Goal: Task Accomplishment & Management: Complete application form

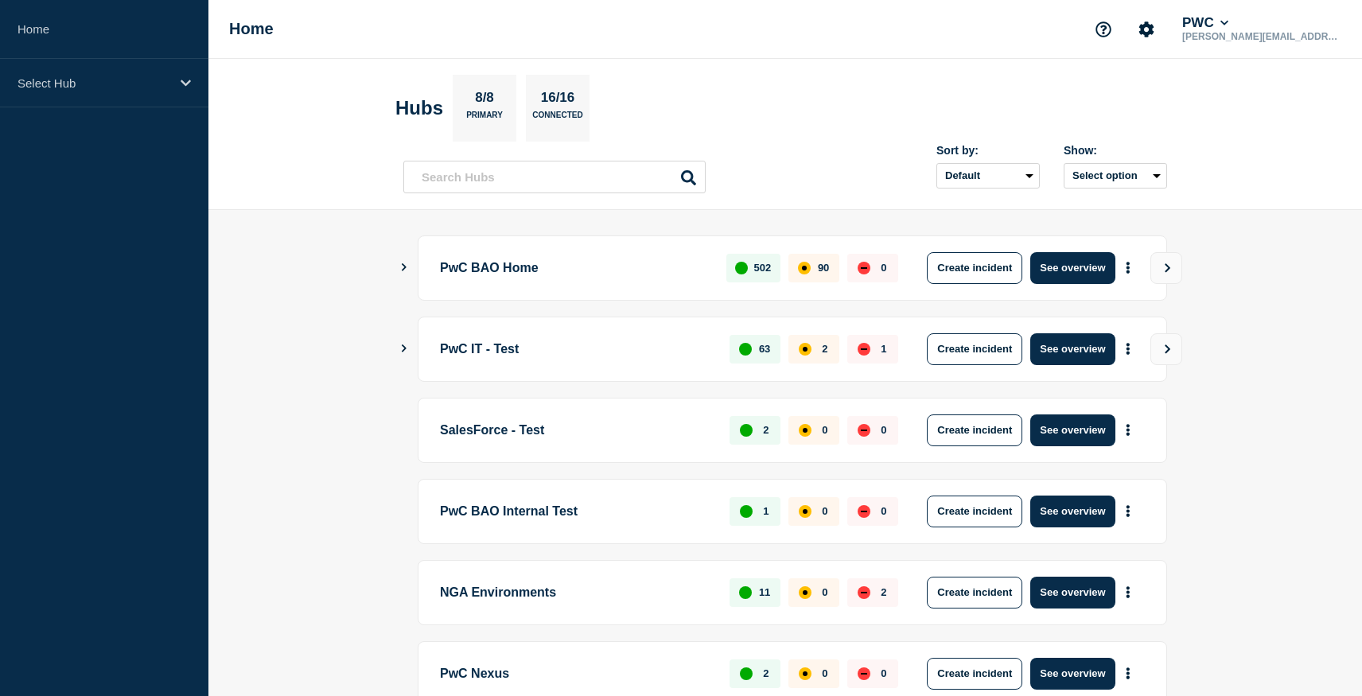
click at [401, 266] on icon "Show Connected Hubs" at bounding box center [404, 267] width 10 height 8
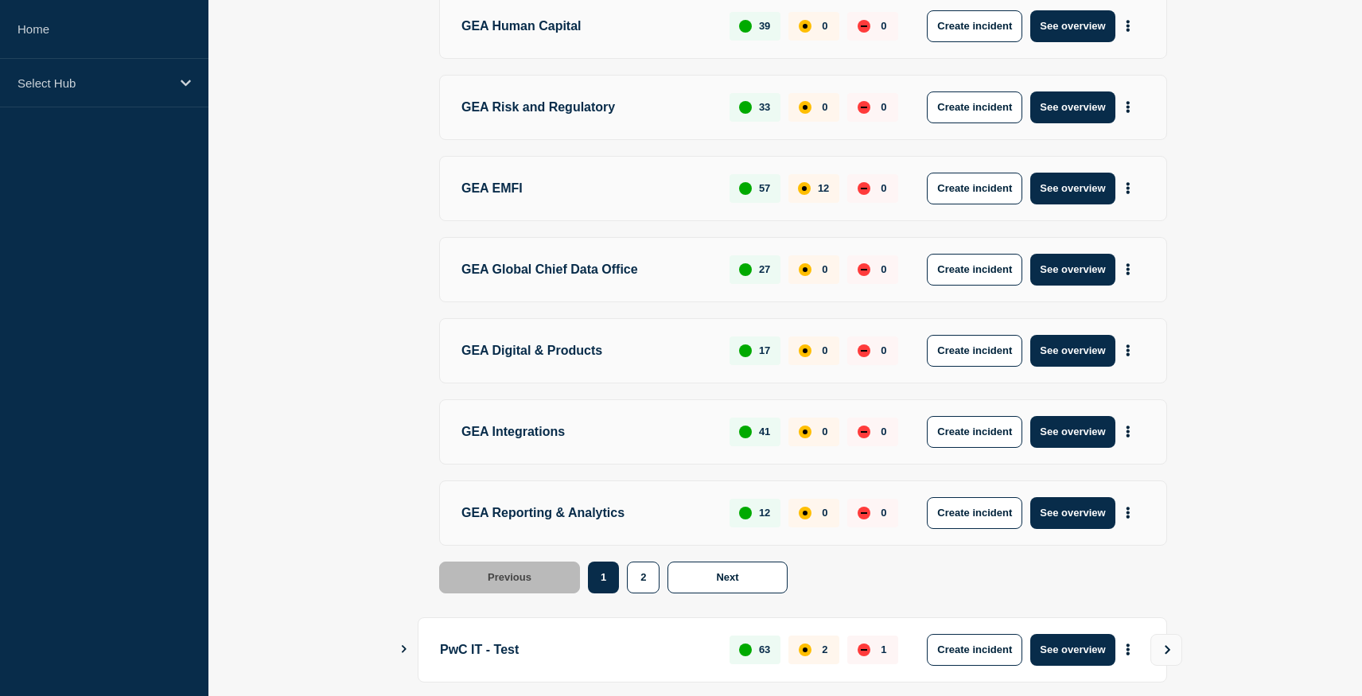
scroll to position [586, 0]
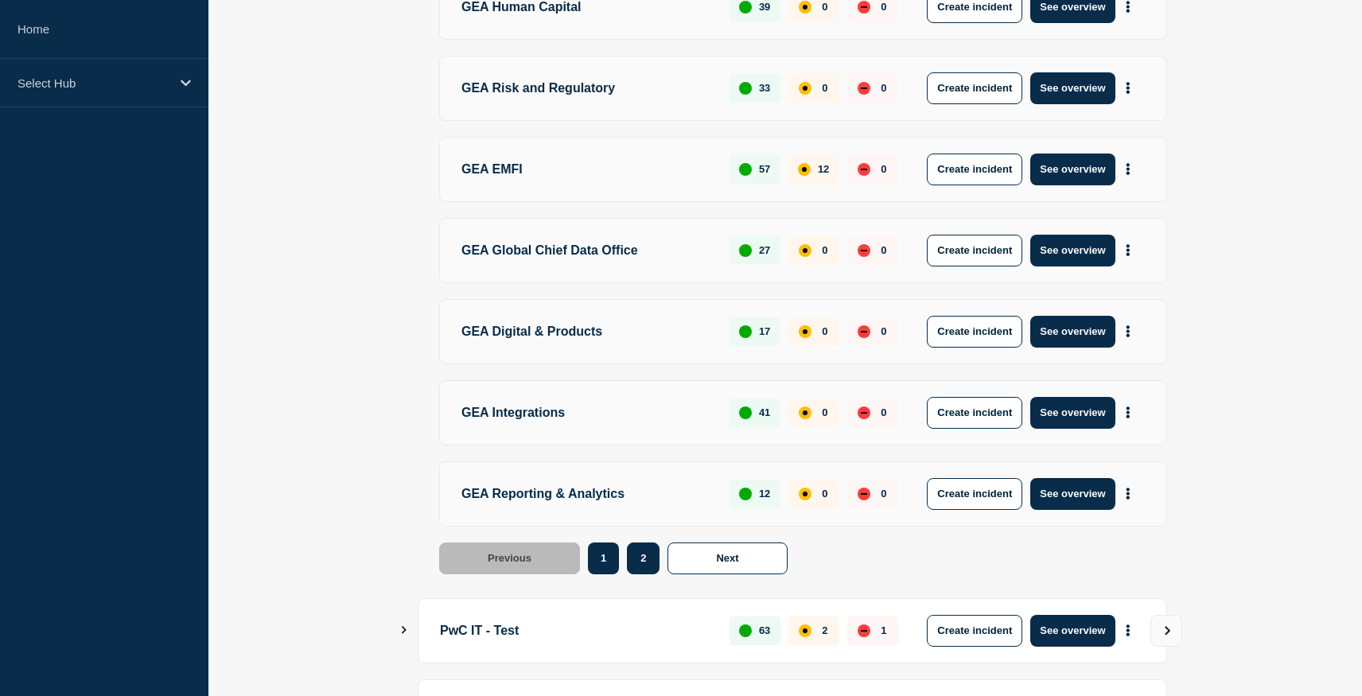
click at [642, 555] on button "2" at bounding box center [643, 559] width 33 height 32
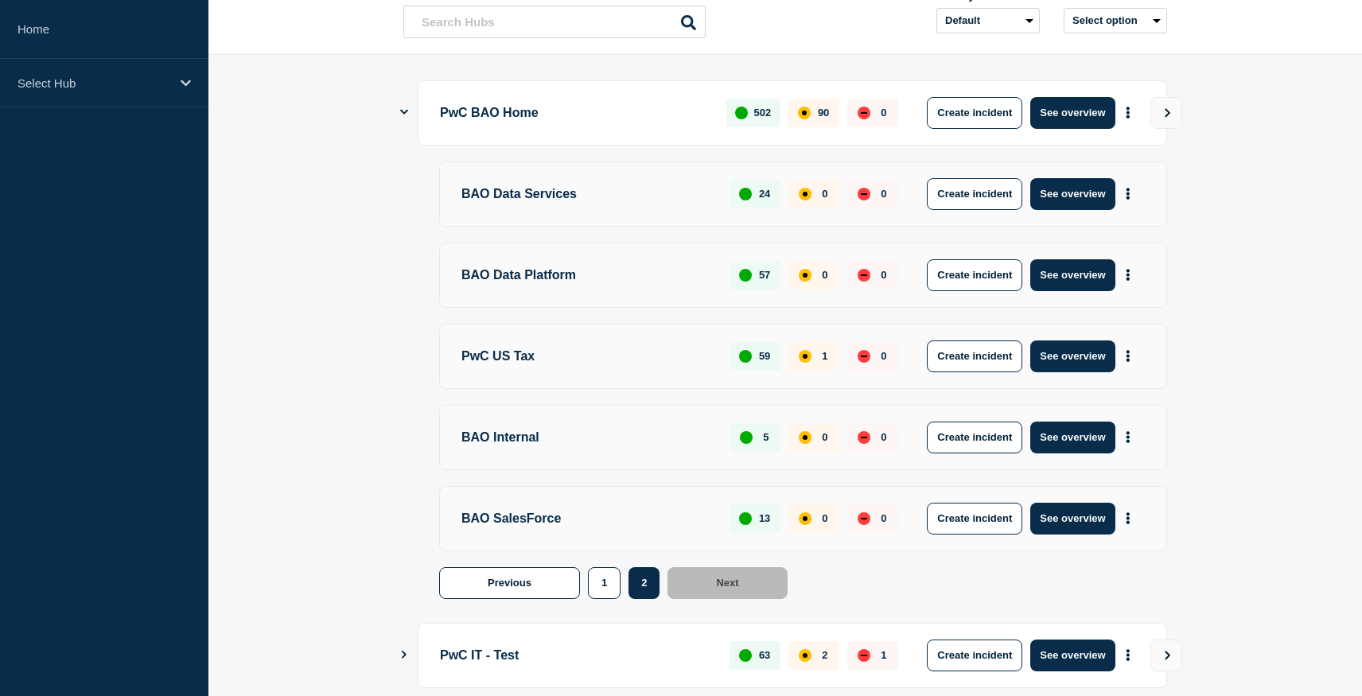
scroll to position [150, 0]
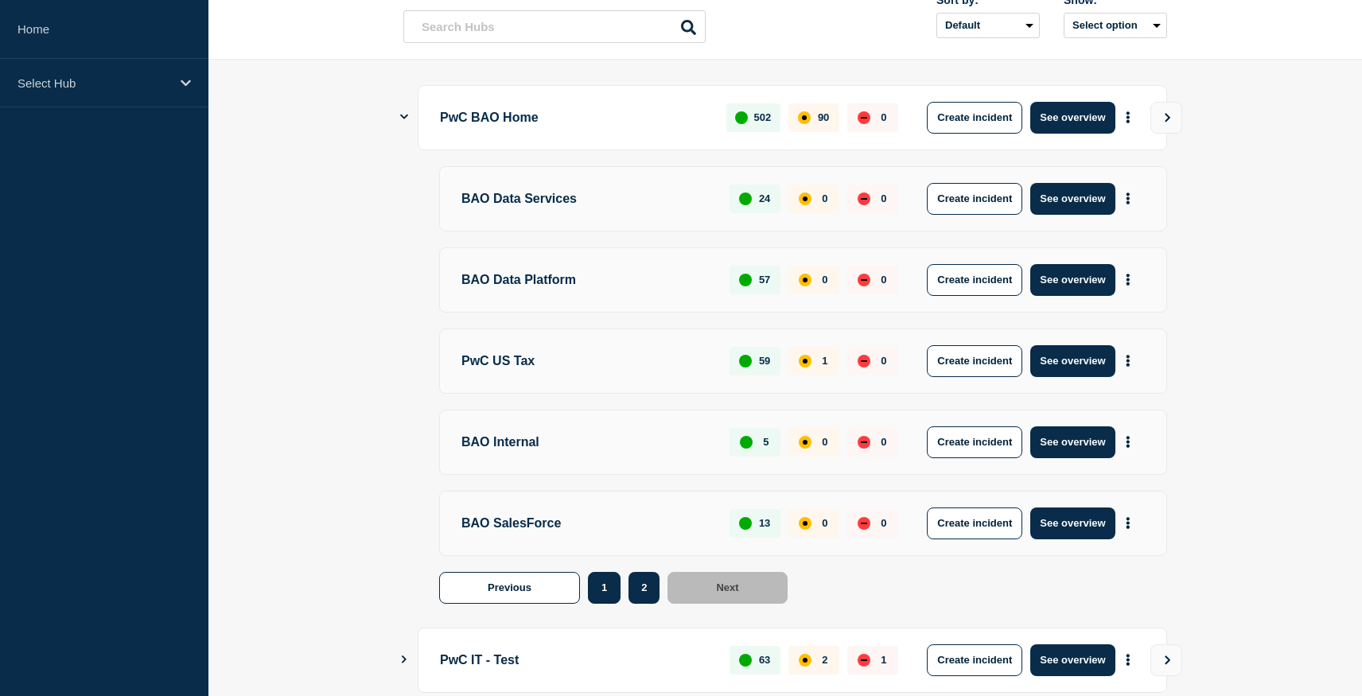
click at [594, 587] on button "1" at bounding box center [604, 588] width 33 height 32
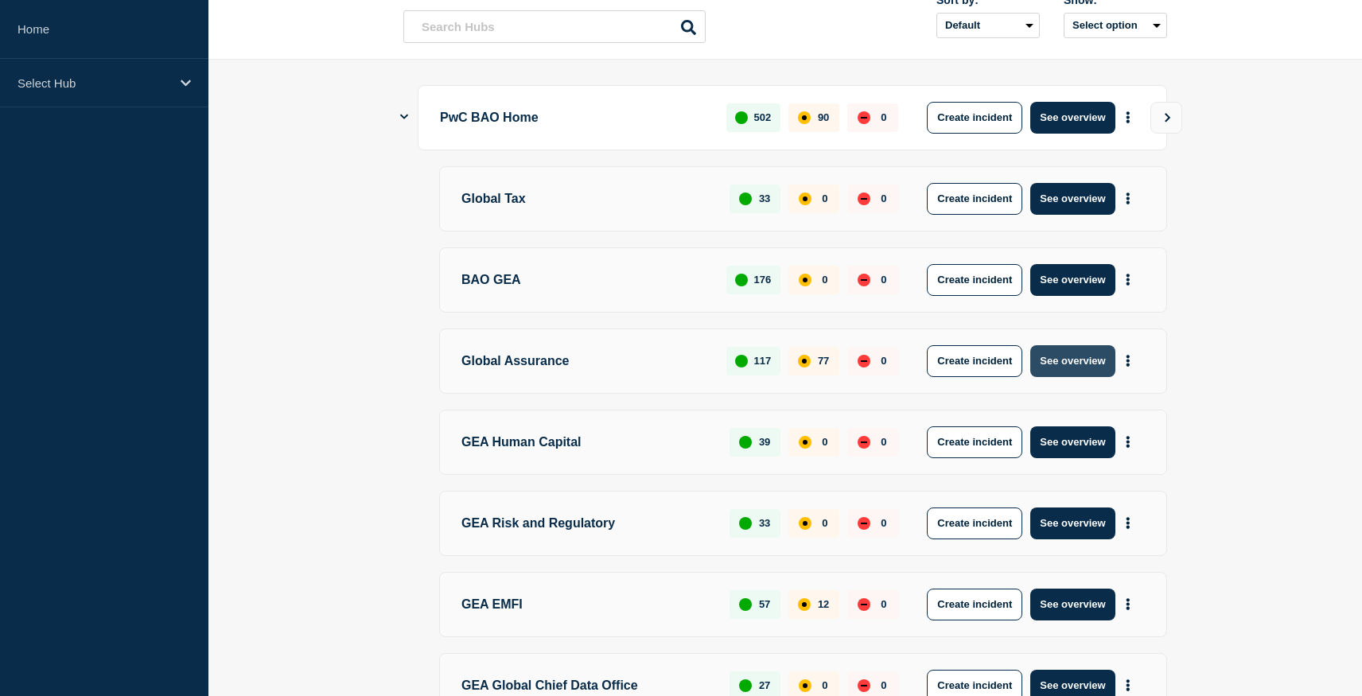
click at [1080, 362] on button "See overview" at bounding box center [1072, 361] width 84 height 32
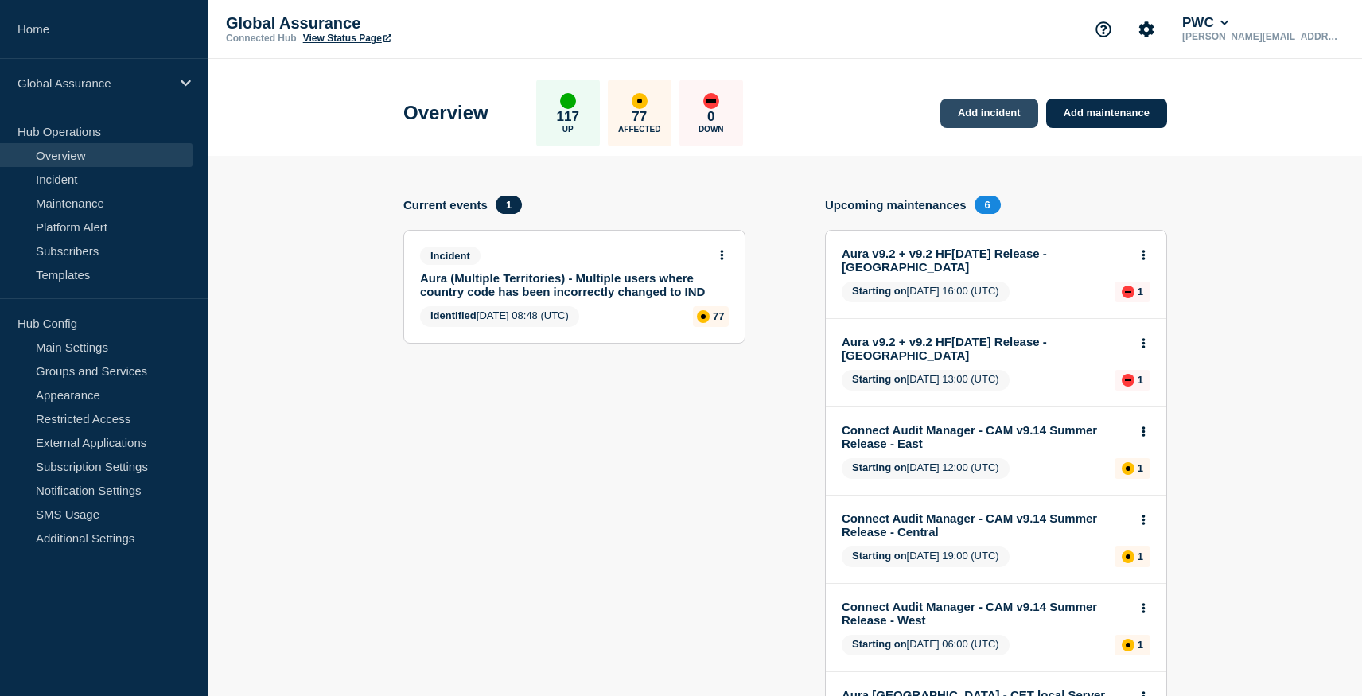
click at [991, 109] on link "Add incident" at bounding box center [990, 113] width 98 height 29
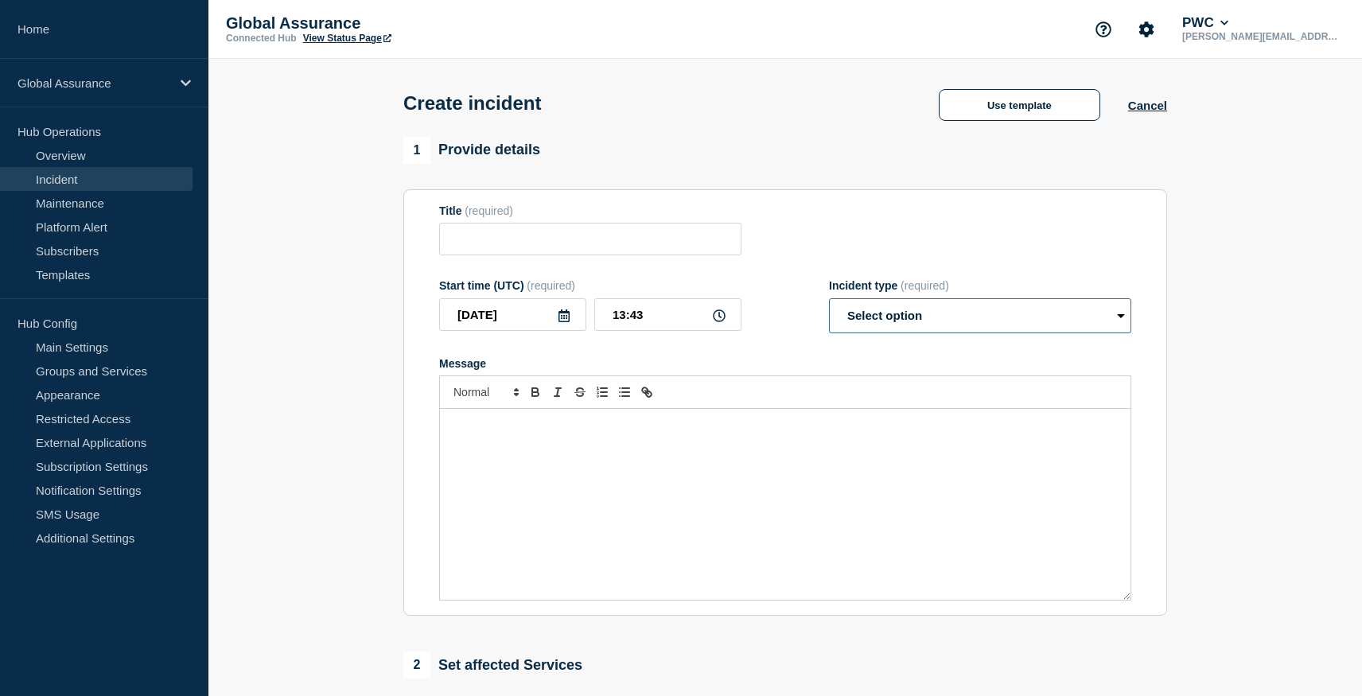
click at [974, 333] on select "Select option Investigating Identified Monitoring" at bounding box center [980, 315] width 302 height 35
click at [87, 218] on link "Platform Alert" at bounding box center [96, 227] width 193 height 24
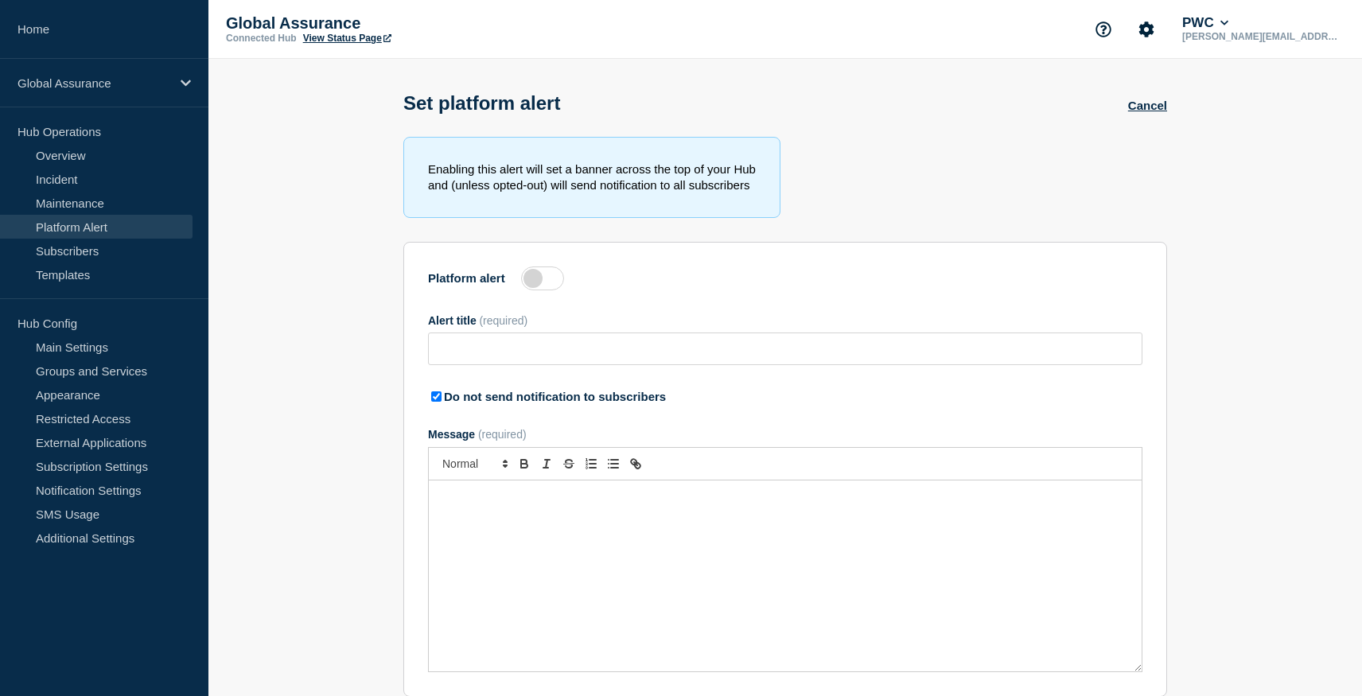
type input "Pendo for External Communications"
checkbox input "true"
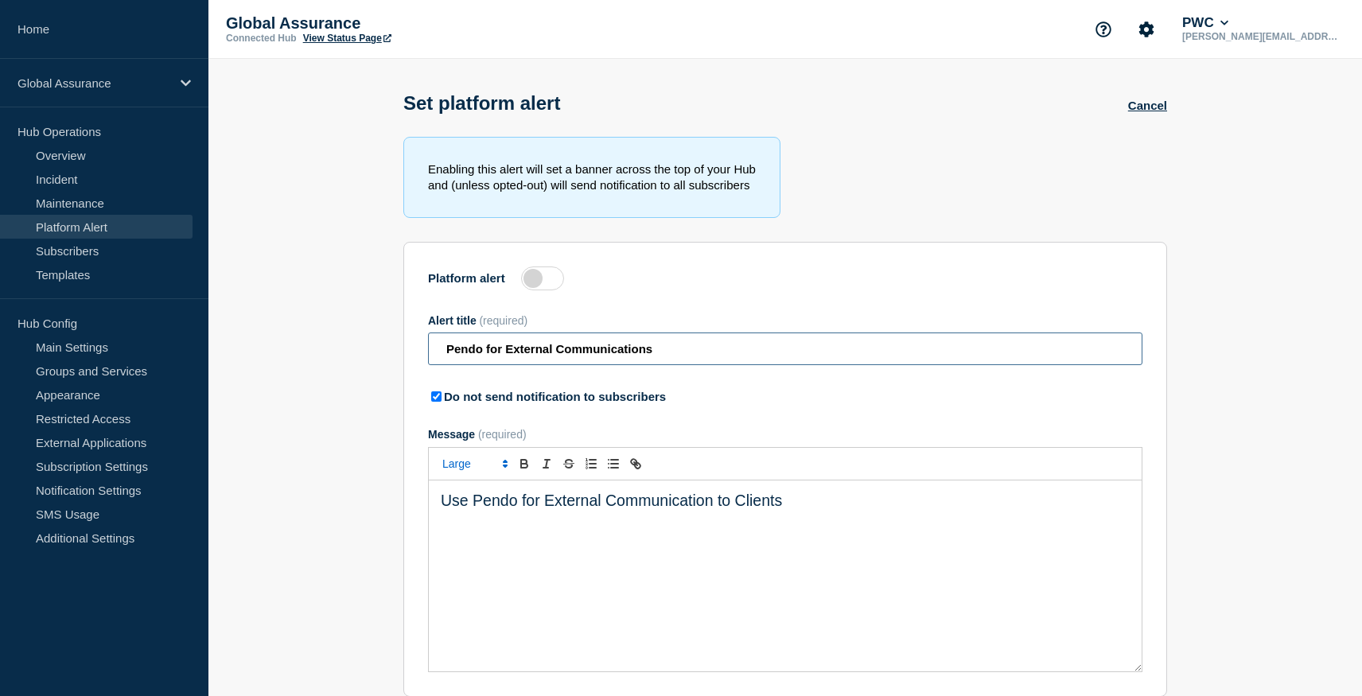
drag, startPoint x: 677, startPoint y: 364, endPoint x: 372, endPoint y: 342, distance: 306.4
click at [373, 342] on section "Enabling this alert will set a banner across the top of your Hub and (unless op…" at bounding box center [785, 445] width 1154 height 616
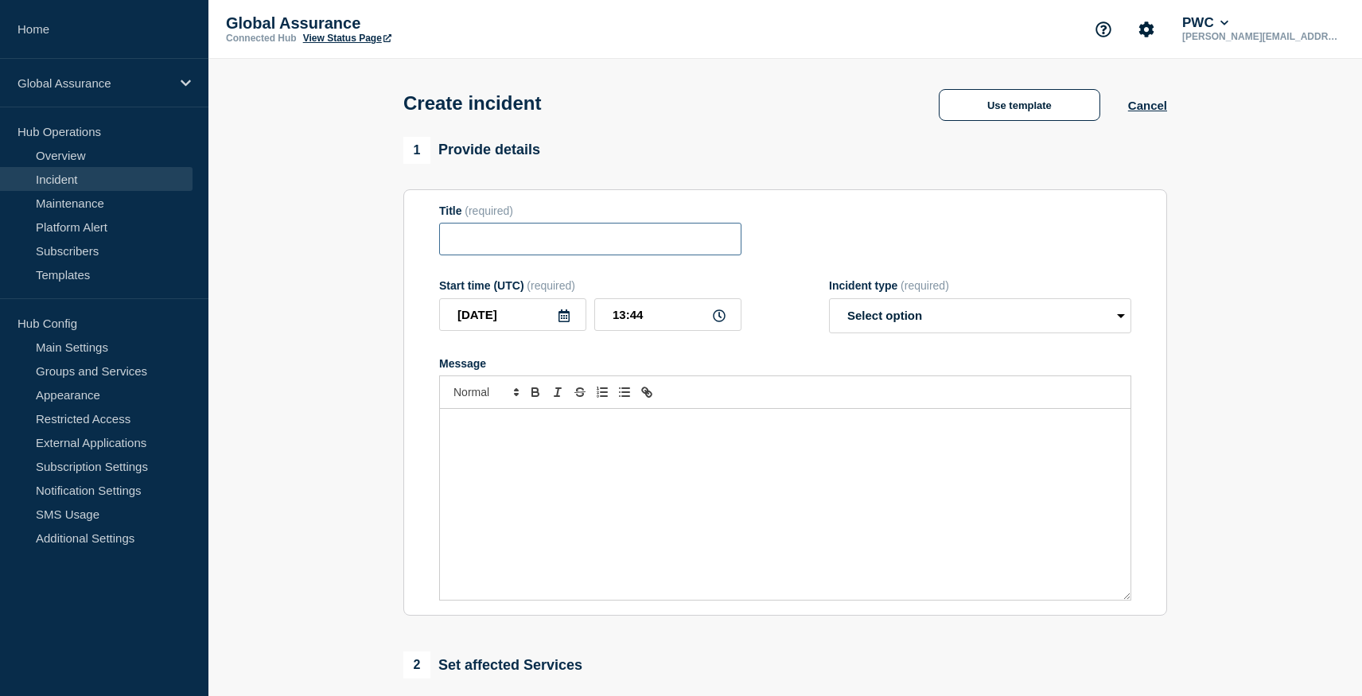
click at [492, 238] on input "Title" at bounding box center [590, 239] width 302 height 33
paste input "critical issue was identified in the PMDM system"
type input "critical issue was identified in the PMDM system"
drag, startPoint x: 519, startPoint y: 256, endPoint x: 405, endPoint y: 246, distance: 114.3
click at [403, 247] on section "Title (required) critical issue was identified in the PMDM system Start time (U…" at bounding box center [785, 402] width 764 height 427
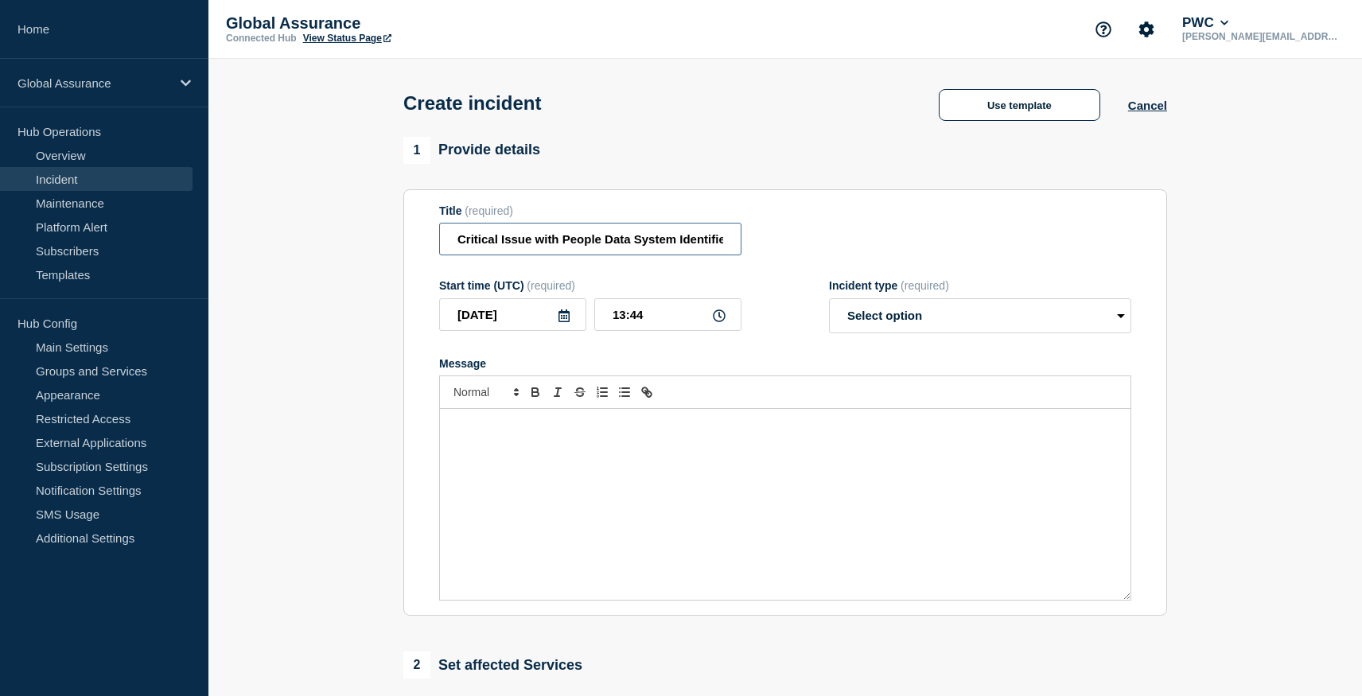
scroll to position [0, 5]
type input "Critical Issue with People Data System Identified"
click at [527, 477] on div "Message" at bounding box center [785, 504] width 691 height 191
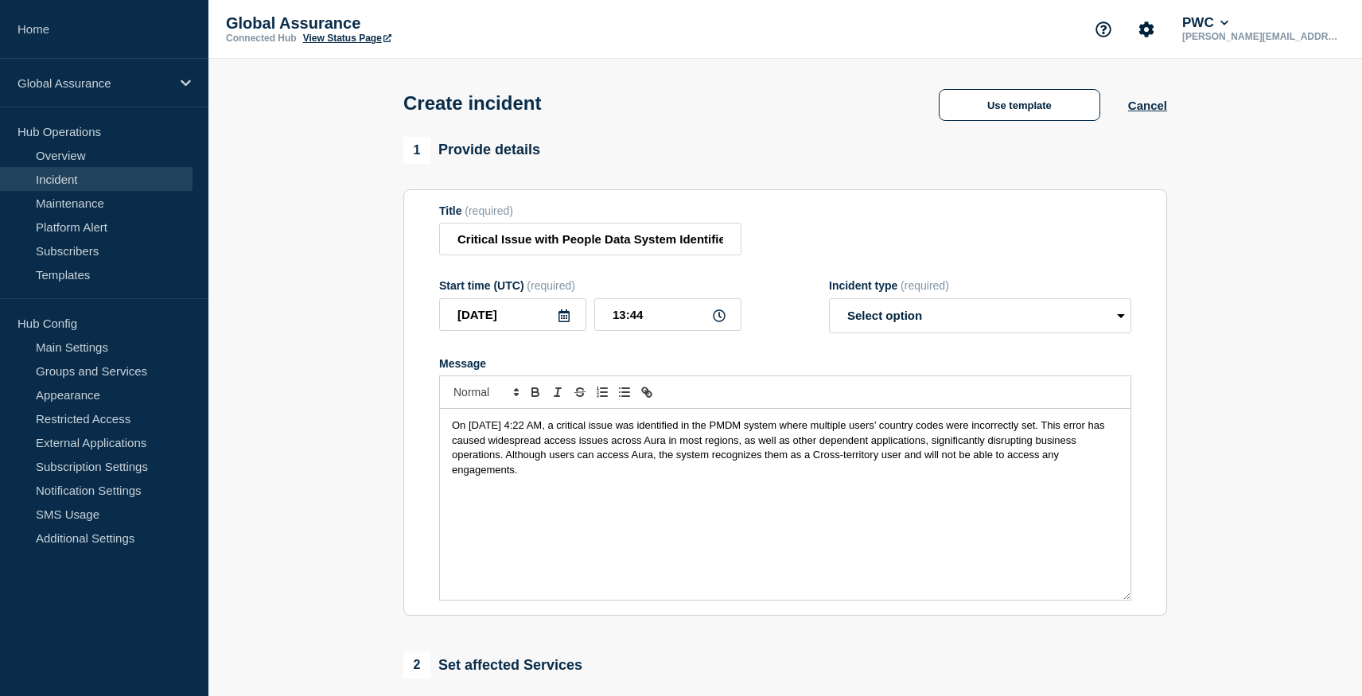
drag, startPoint x: 711, startPoint y: 456, endPoint x: 785, endPoint y: 468, distance: 74.2
click at [713, 456] on span "On [DATE] 4:22 AM, a critical issue was identified in the PMDM system where mul…" at bounding box center [780, 447] width 656 height 56
drag, startPoint x: 598, startPoint y: 470, endPoint x: 597, endPoint y: 489, distance: 19.1
click at [597, 477] on p "On [DATE] 4:22 AM, a critical issue was identified in the PMDM system where mul…" at bounding box center [785, 448] width 667 height 59
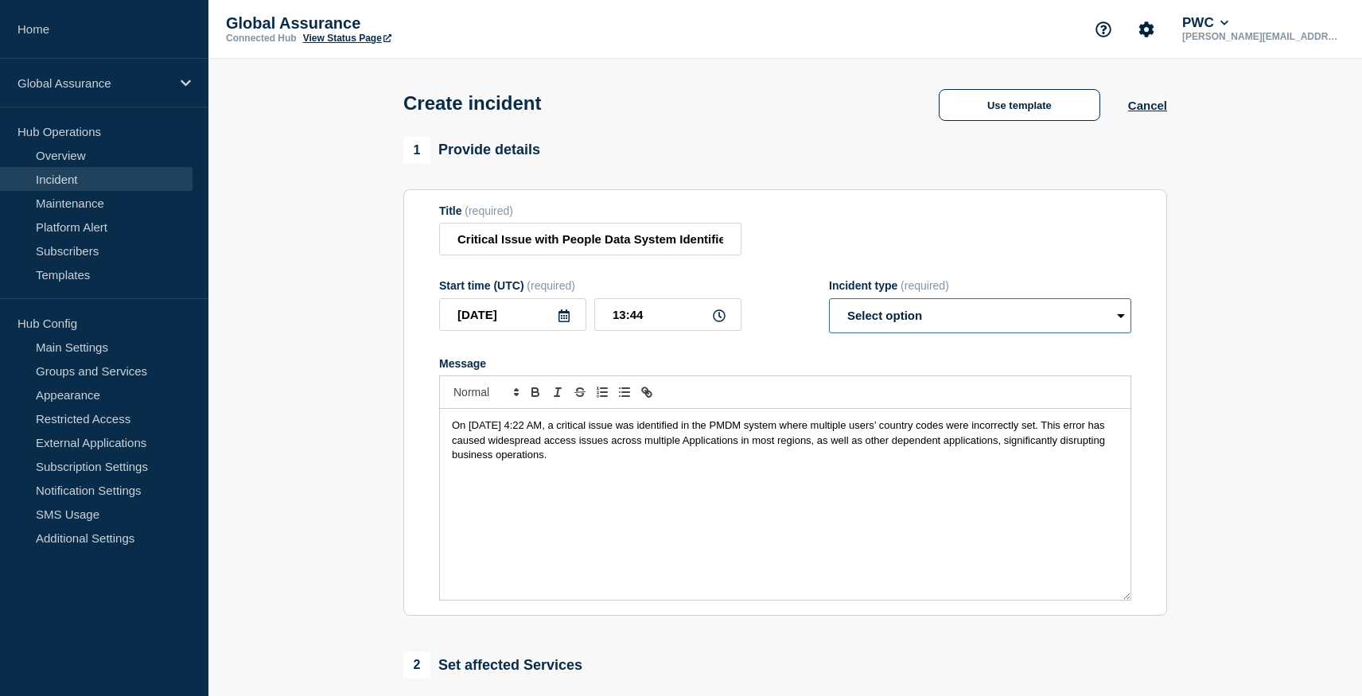
click at [899, 327] on select "Select option Investigating Identified Monitoring" at bounding box center [980, 315] width 302 height 35
select select "identified"
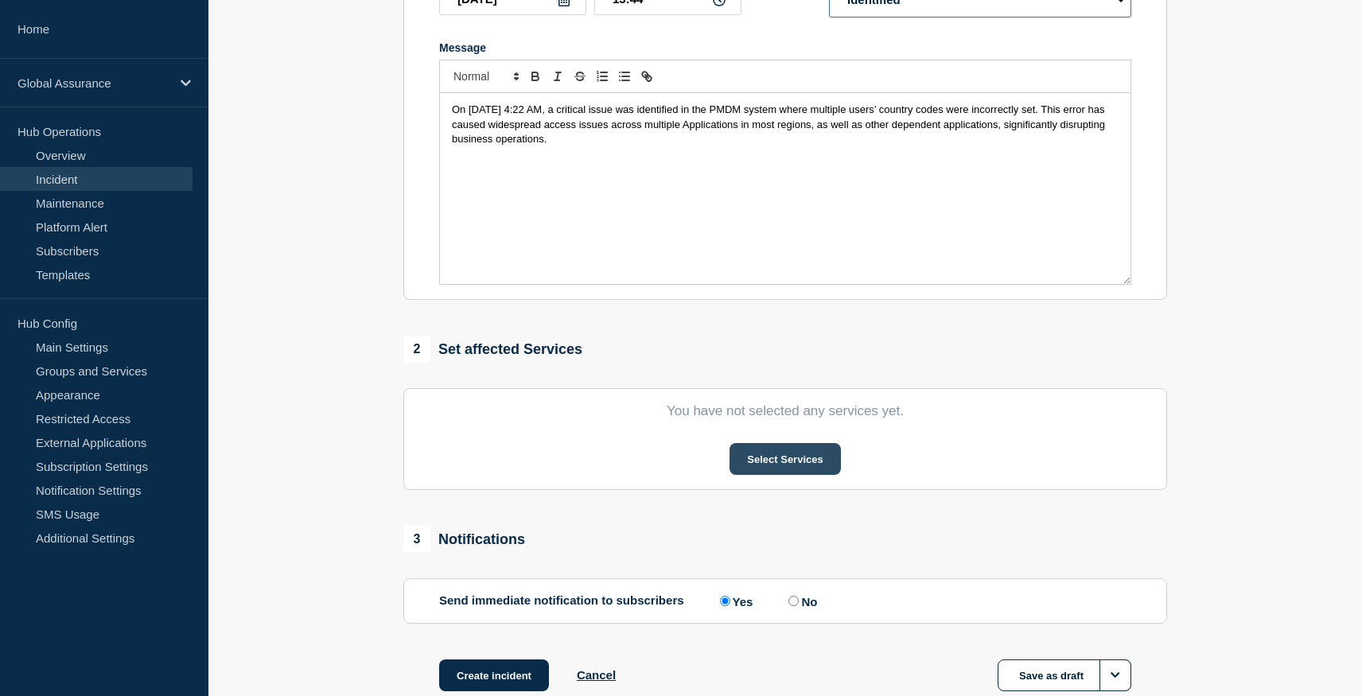
scroll to position [317, 0]
click at [781, 473] on button "Select Services" at bounding box center [785, 458] width 111 height 32
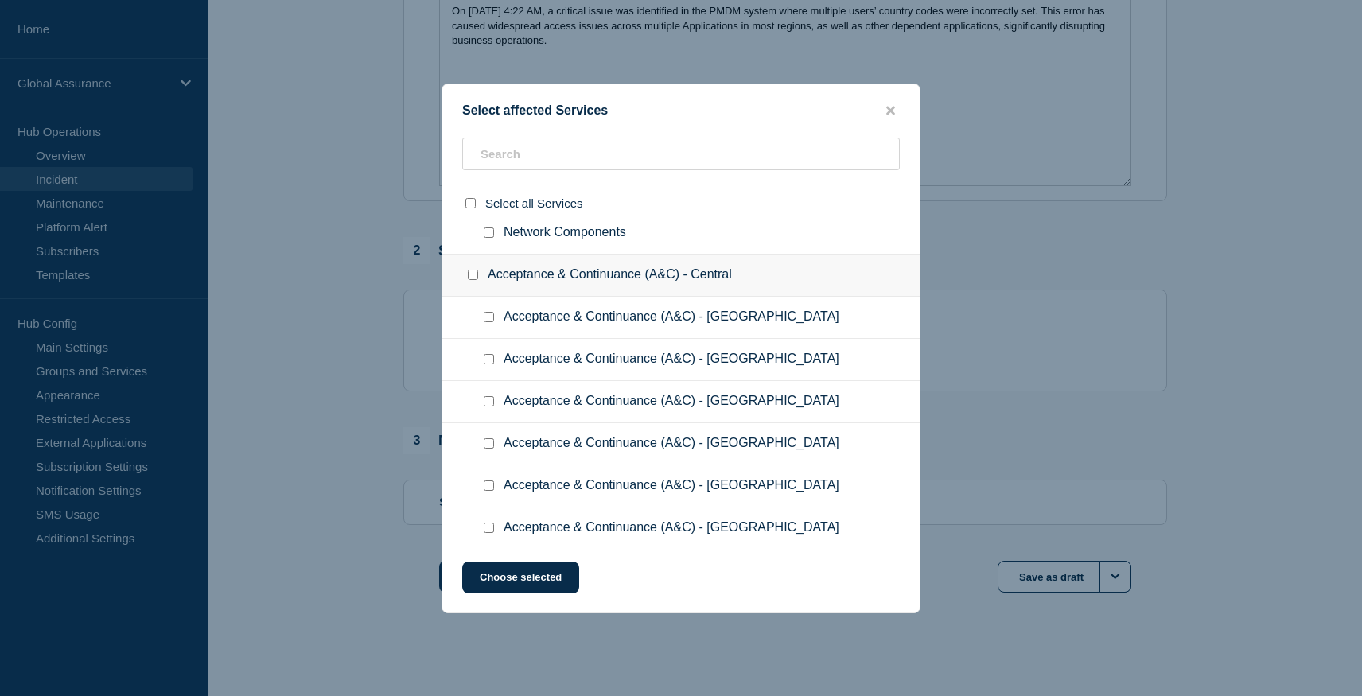
scroll to position [6448, 0]
click at [489, 195] on input "Identity Management checkbox" at bounding box center [489, 190] width 10 height 10
checkbox input "true"
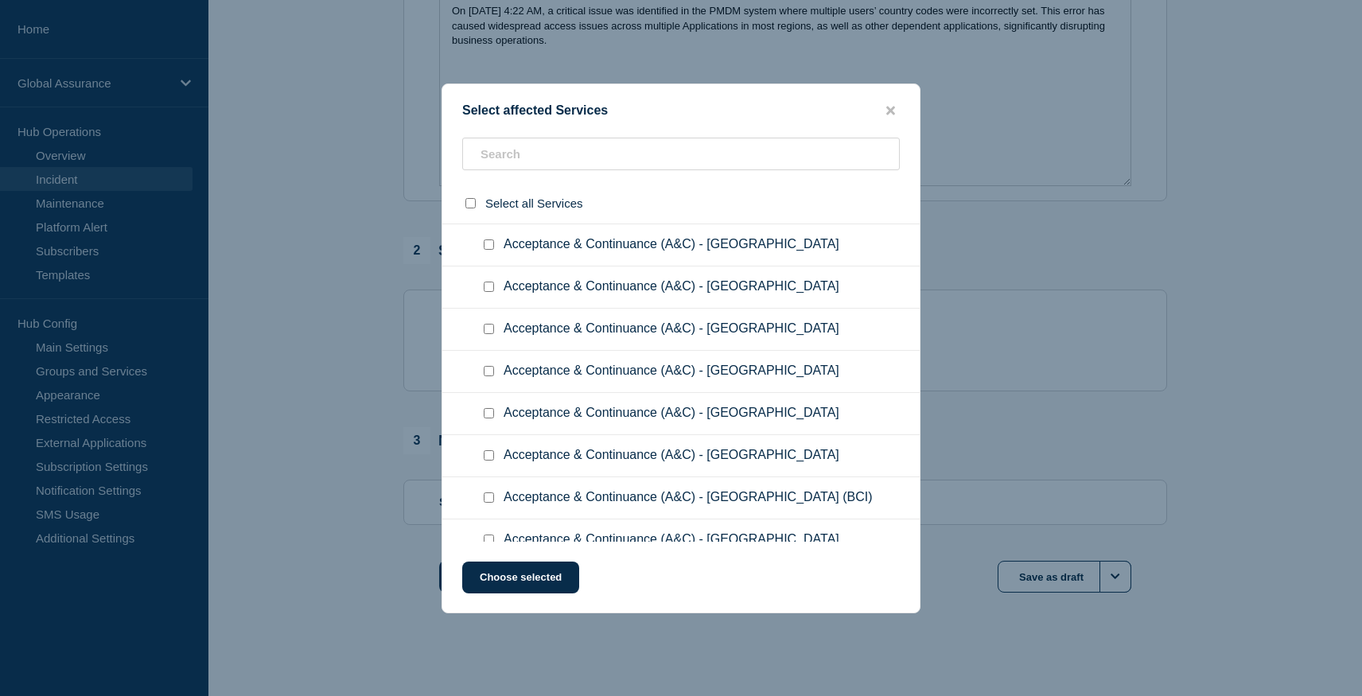
scroll to position [6522, 0]
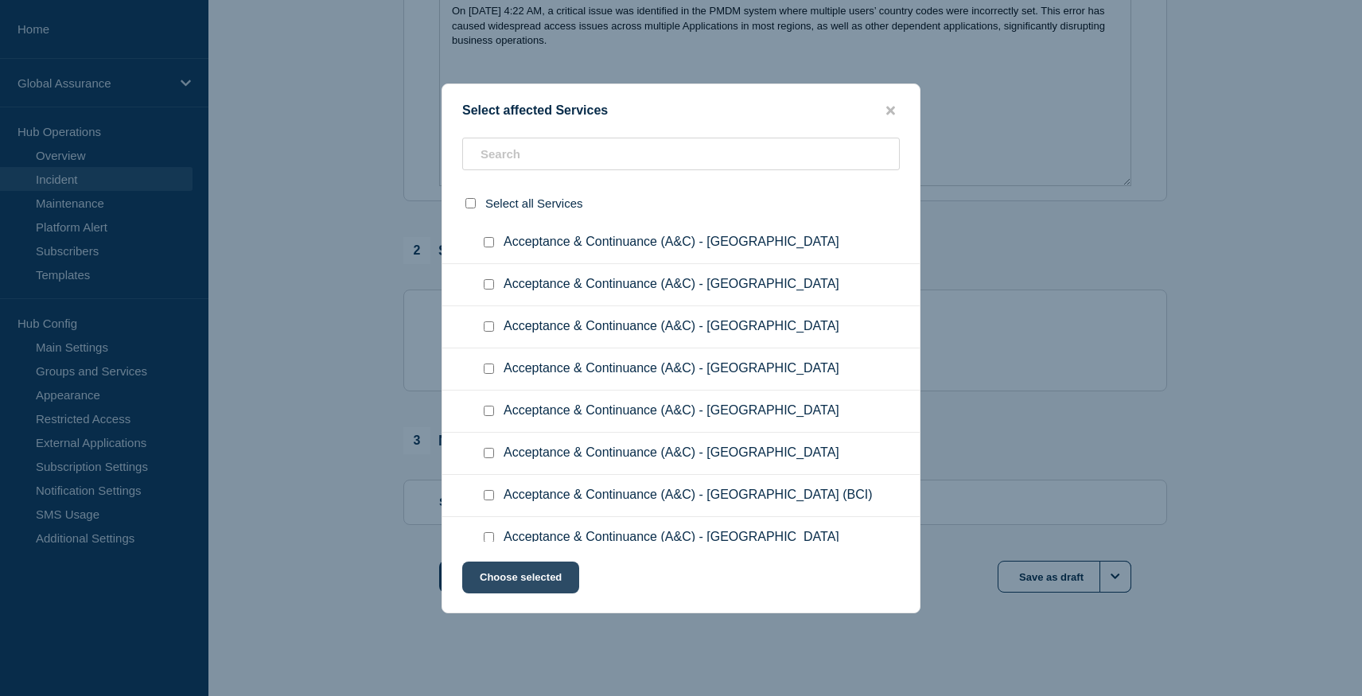
click at [539, 574] on button "Choose selected" at bounding box center [520, 578] width 117 height 32
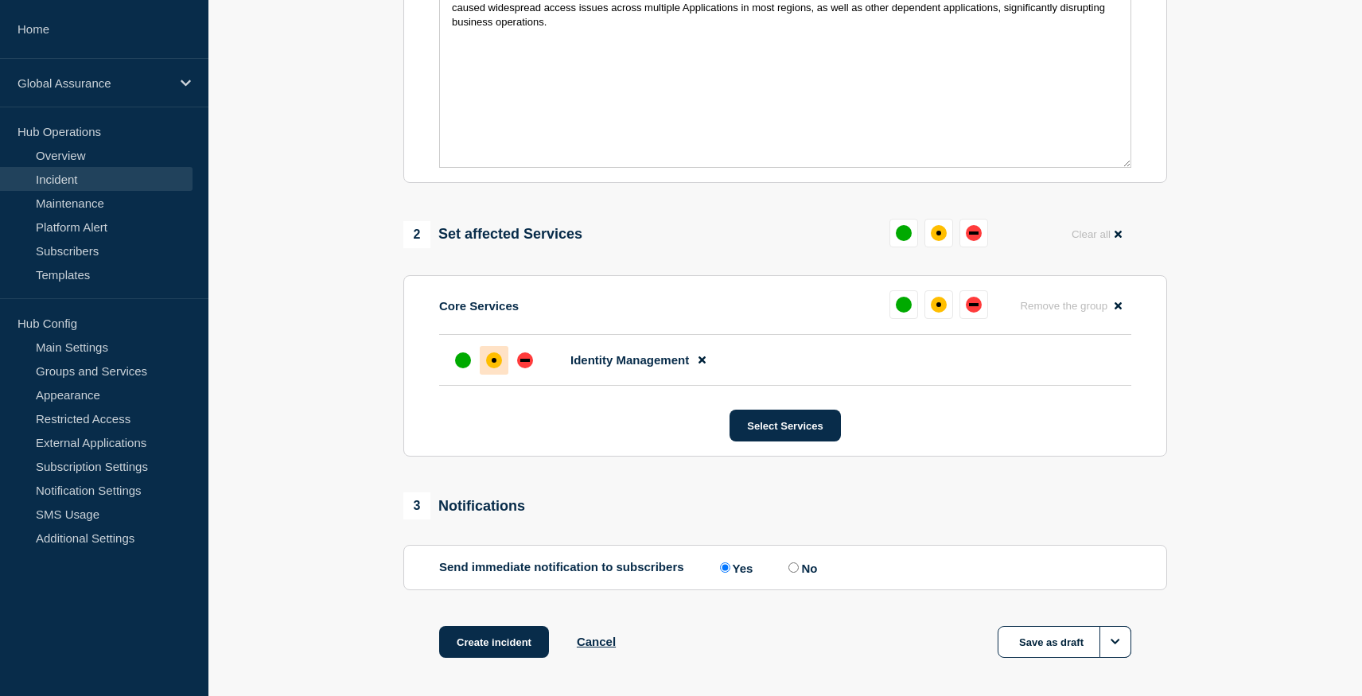
click at [498, 368] on div "affected" at bounding box center [494, 360] width 16 height 16
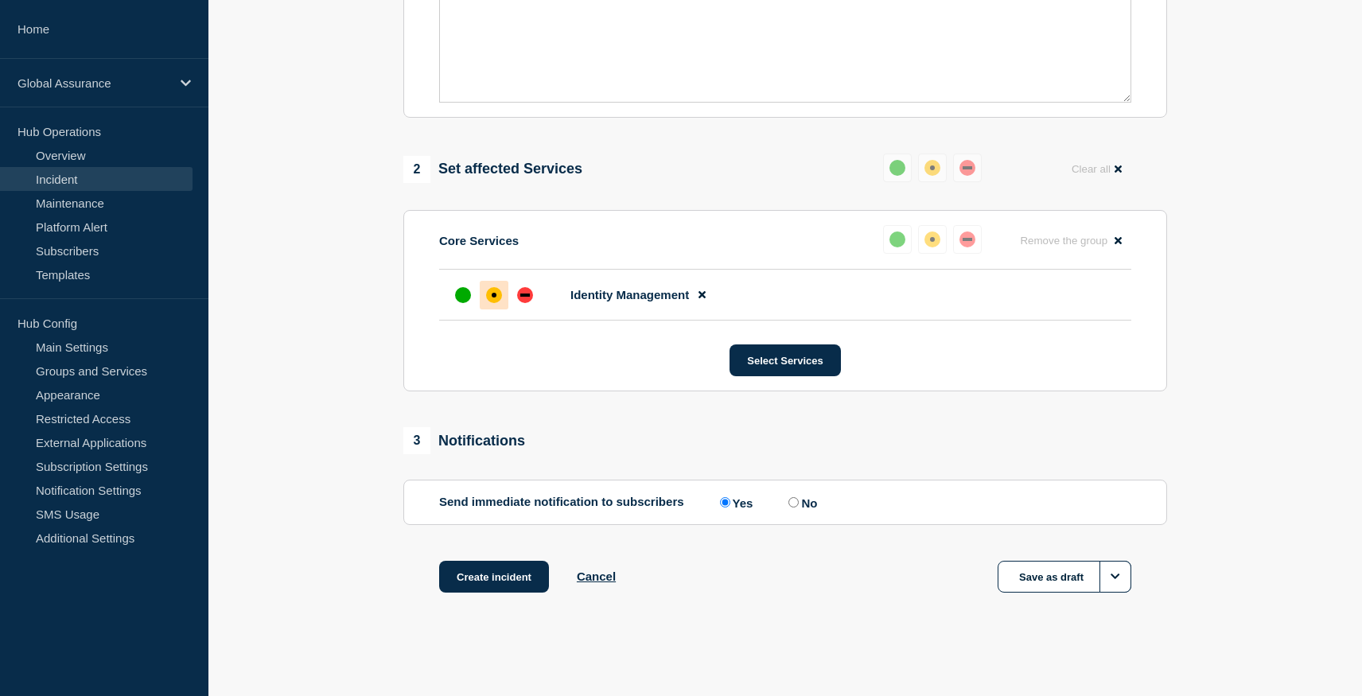
scroll to position [523, 0]
click at [789, 498] on input "No" at bounding box center [794, 502] width 10 height 10
radio input "true"
radio input "false"
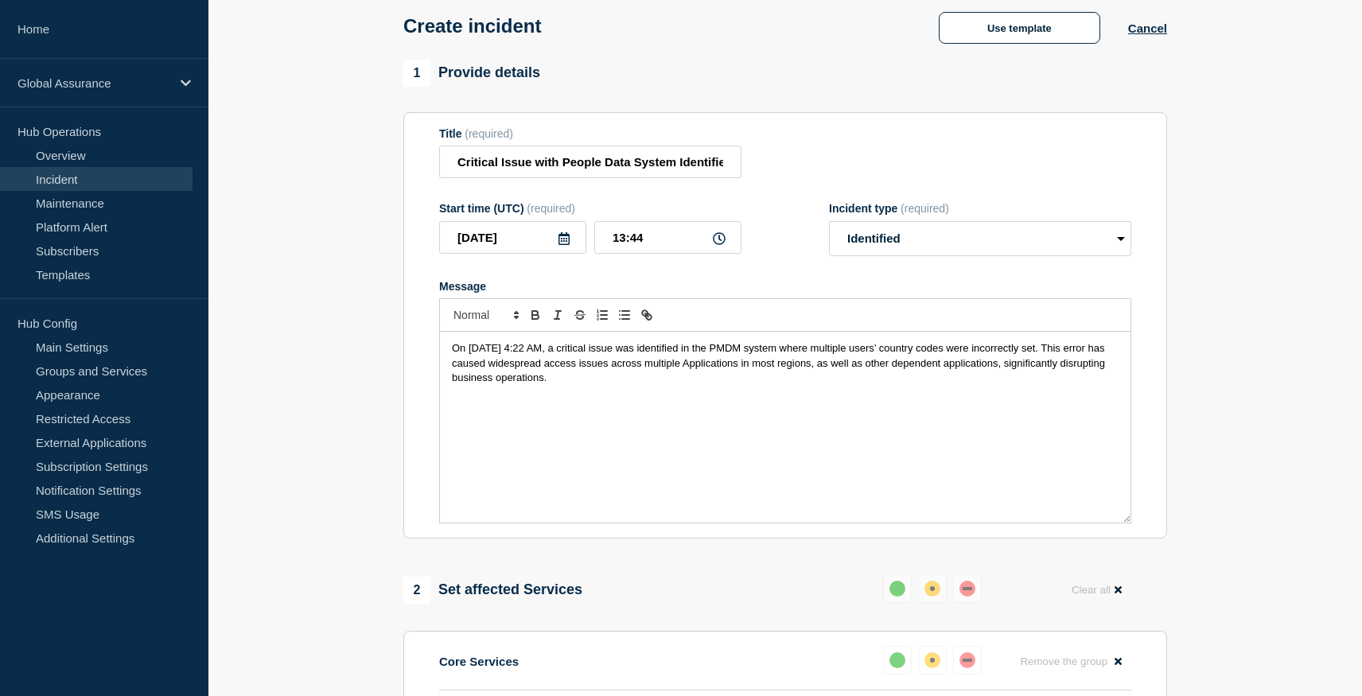
scroll to position [73, 0]
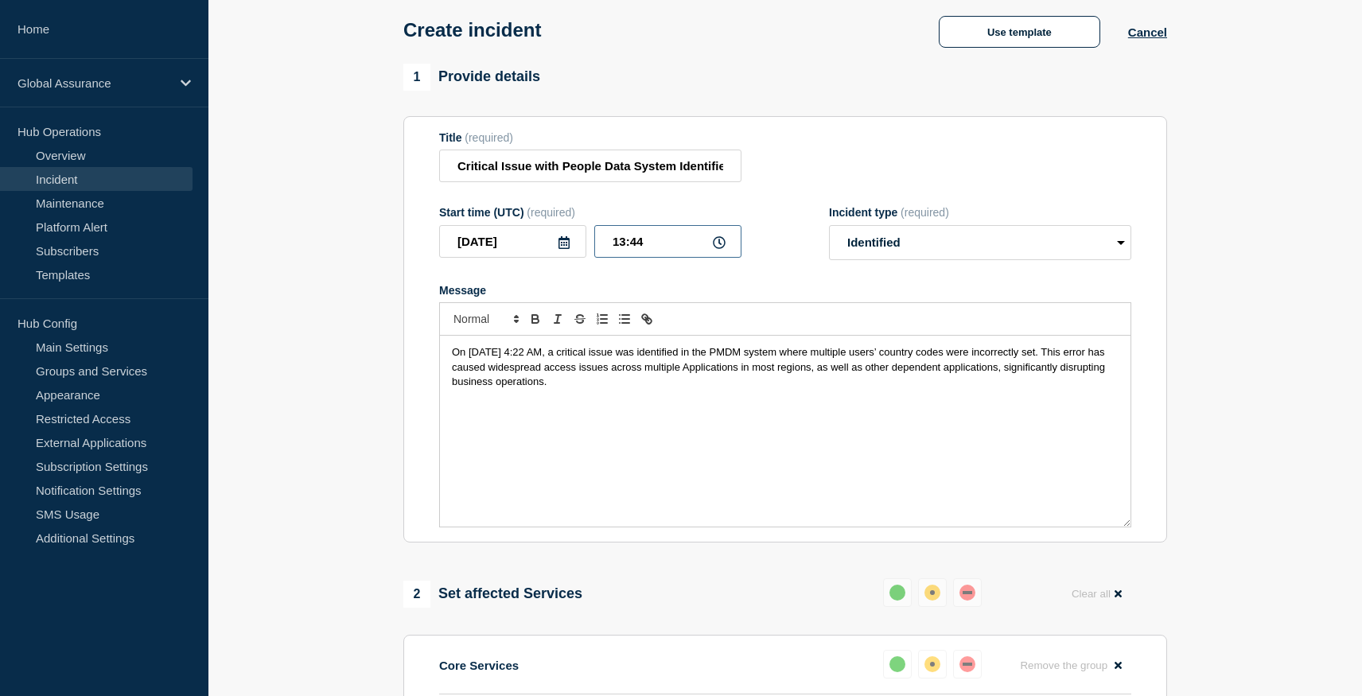
click at [642, 258] on input "13:44" at bounding box center [667, 241] width 147 height 33
drag, startPoint x: 645, startPoint y: 256, endPoint x: 605, endPoint y: 251, distance: 41.0
click at [605, 250] on input "13:44" at bounding box center [667, 241] width 147 height 33
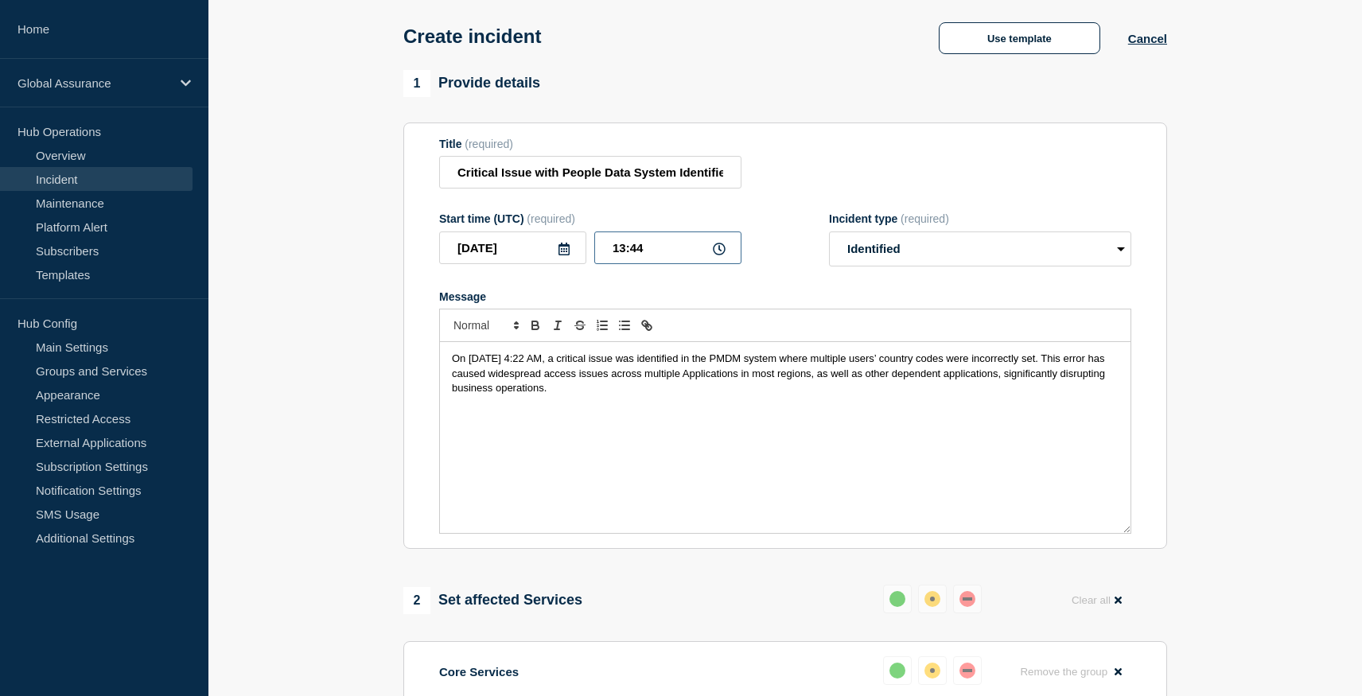
scroll to position [60, 0]
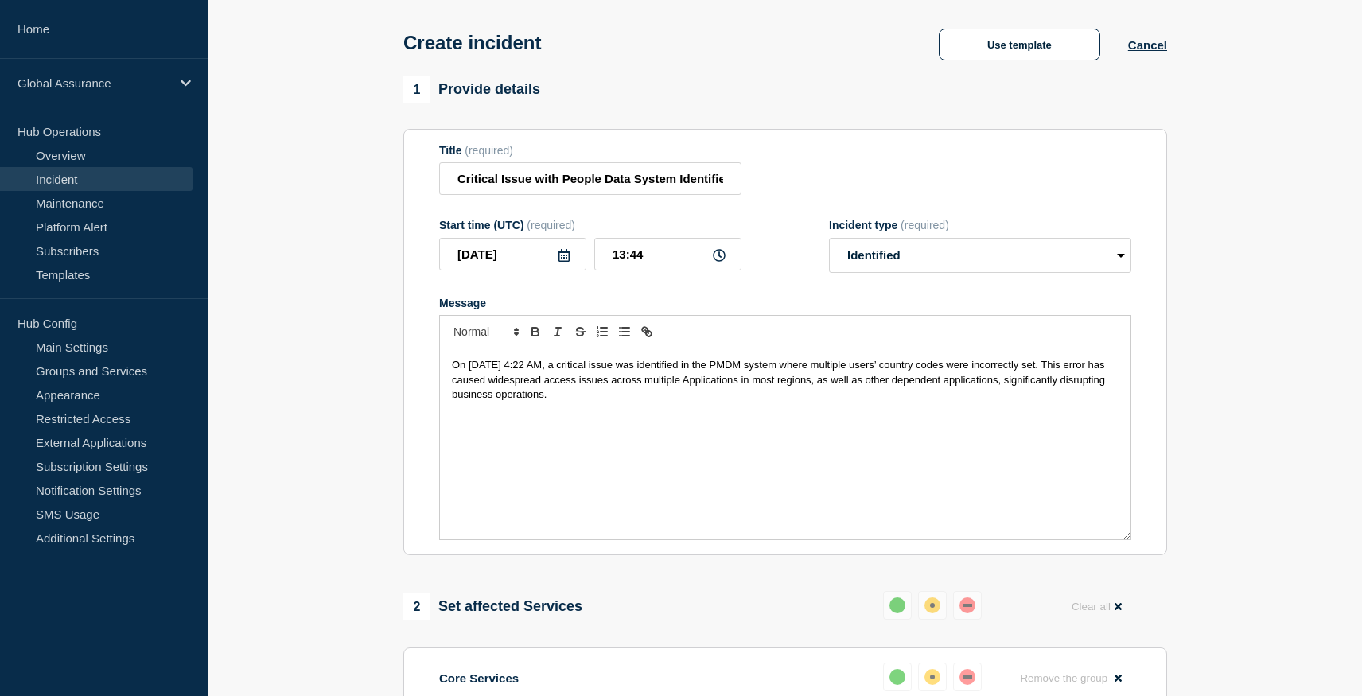
click at [720, 262] on icon at bounding box center [719, 255] width 13 height 13
drag, startPoint x: 661, startPoint y: 267, endPoint x: 613, endPoint y: 263, distance: 47.9
click at [613, 263] on input "13:44" at bounding box center [667, 254] width 147 height 33
click at [521, 267] on input "[DATE]" at bounding box center [512, 254] width 147 height 33
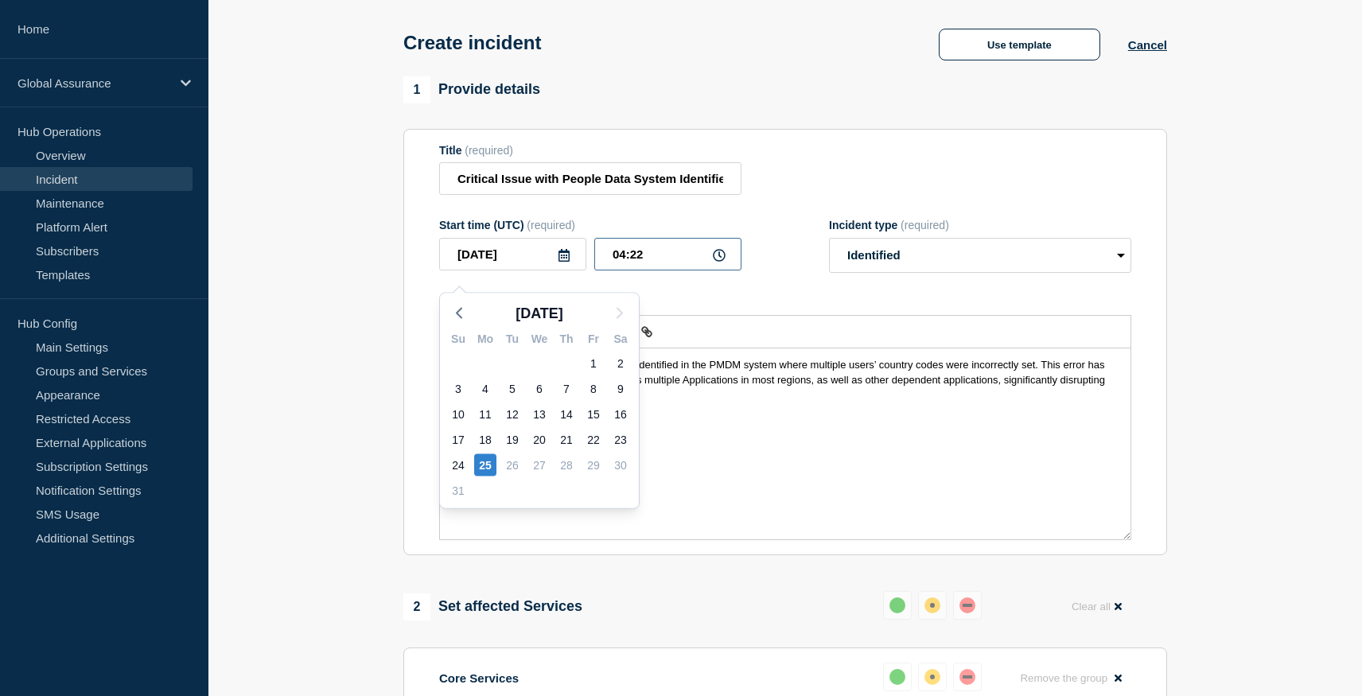
drag, startPoint x: 622, startPoint y: 269, endPoint x: 645, endPoint y: 271, distance: 23.1
click at [645, 271] on input "04:22" at bounding box center [667, 254] width 147 height 33
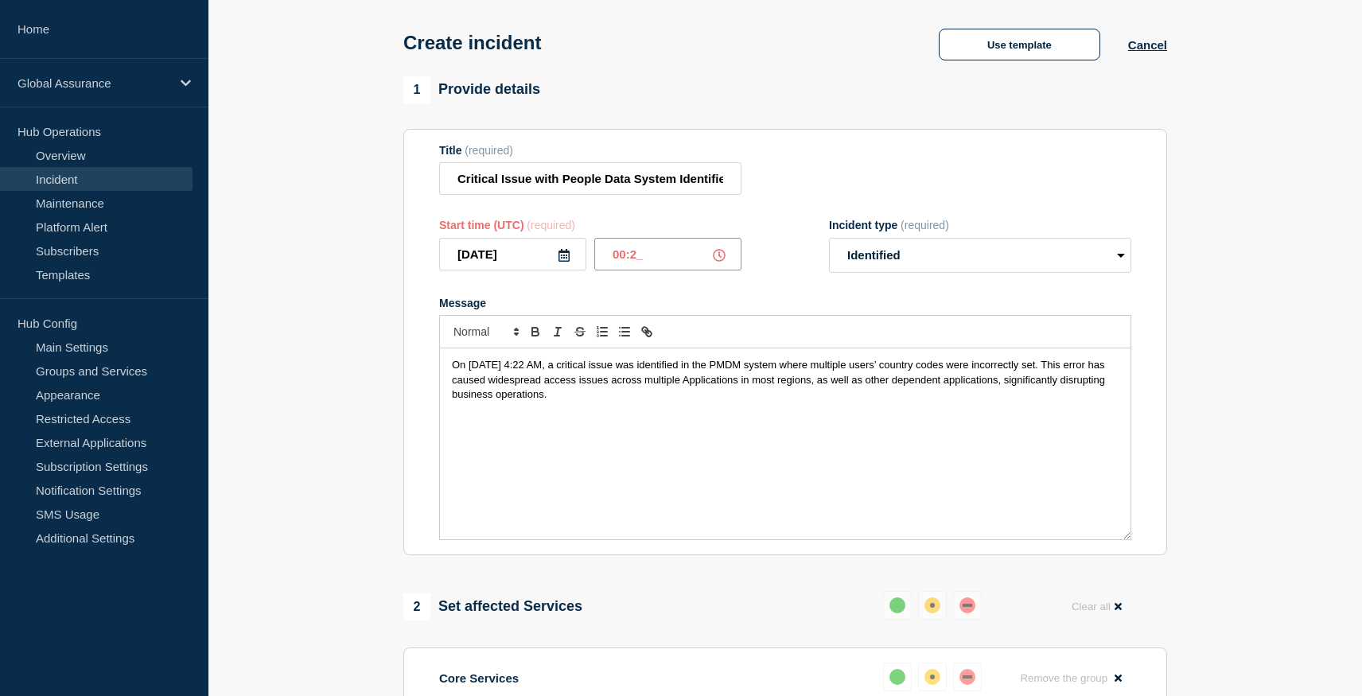
type input "00:22"
click at [652, 307] on form "Title (required) Critical Issue with People Data System Identified Start time (…" at bounding box center [785, 342] width 692 height 397
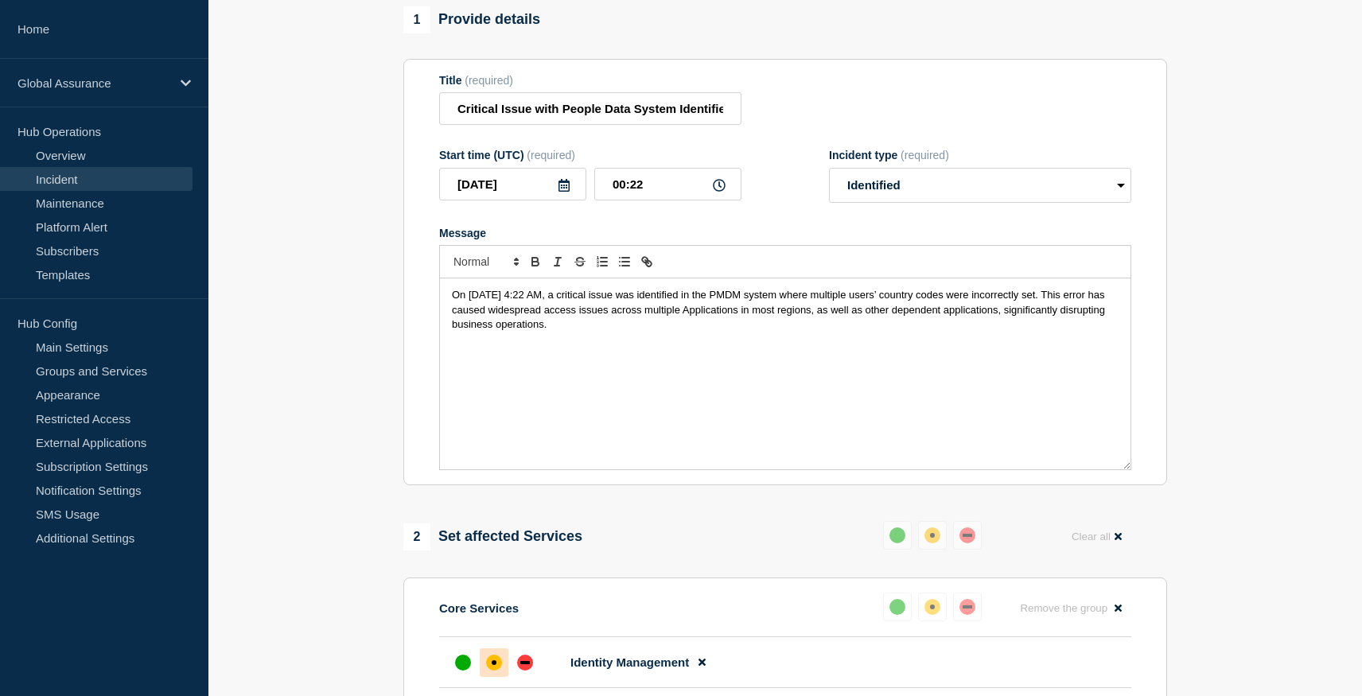
scroll to position [105, 0]
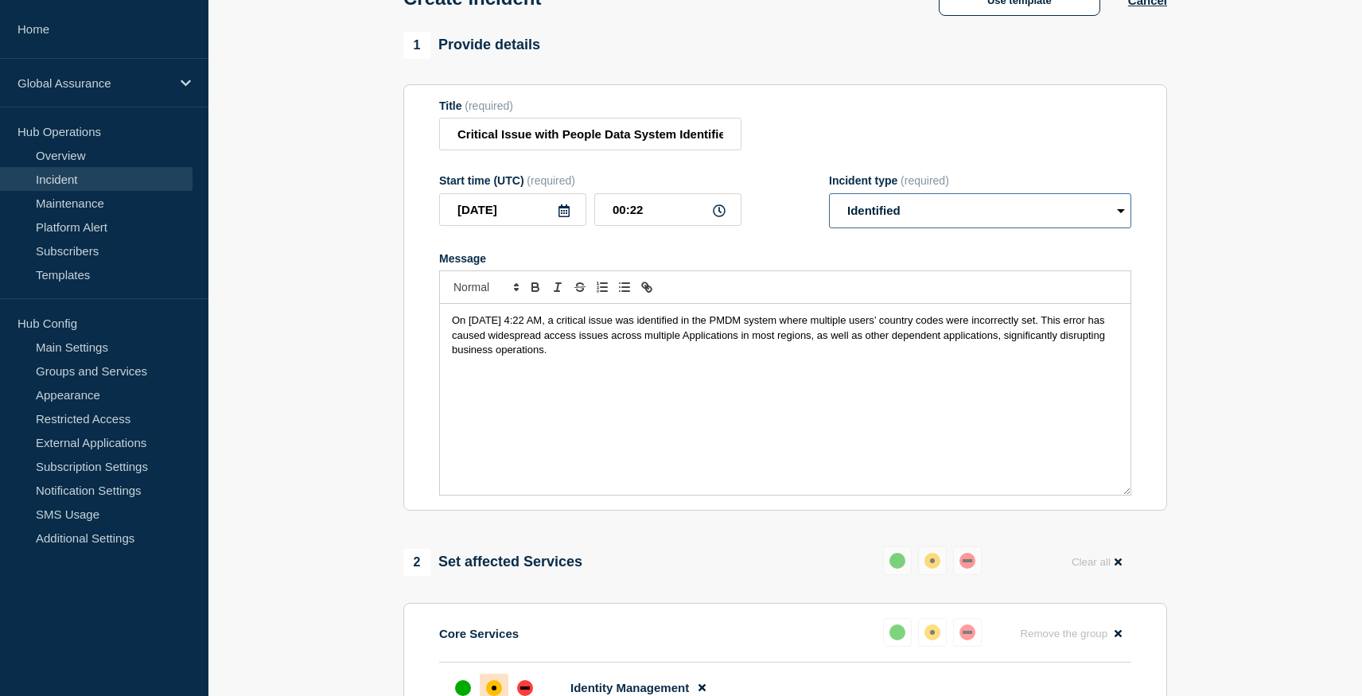
click at [898, 220] on select "Select option Investigating Identified Monitoring" at bounding box center [980, 210] width 302 height 35
click at [725, 357] on p "On [DATE] 4:22 AM, a critical issue was identified in the PMDM system where mul…" at bounding box center [785, 336] width 667 height 44
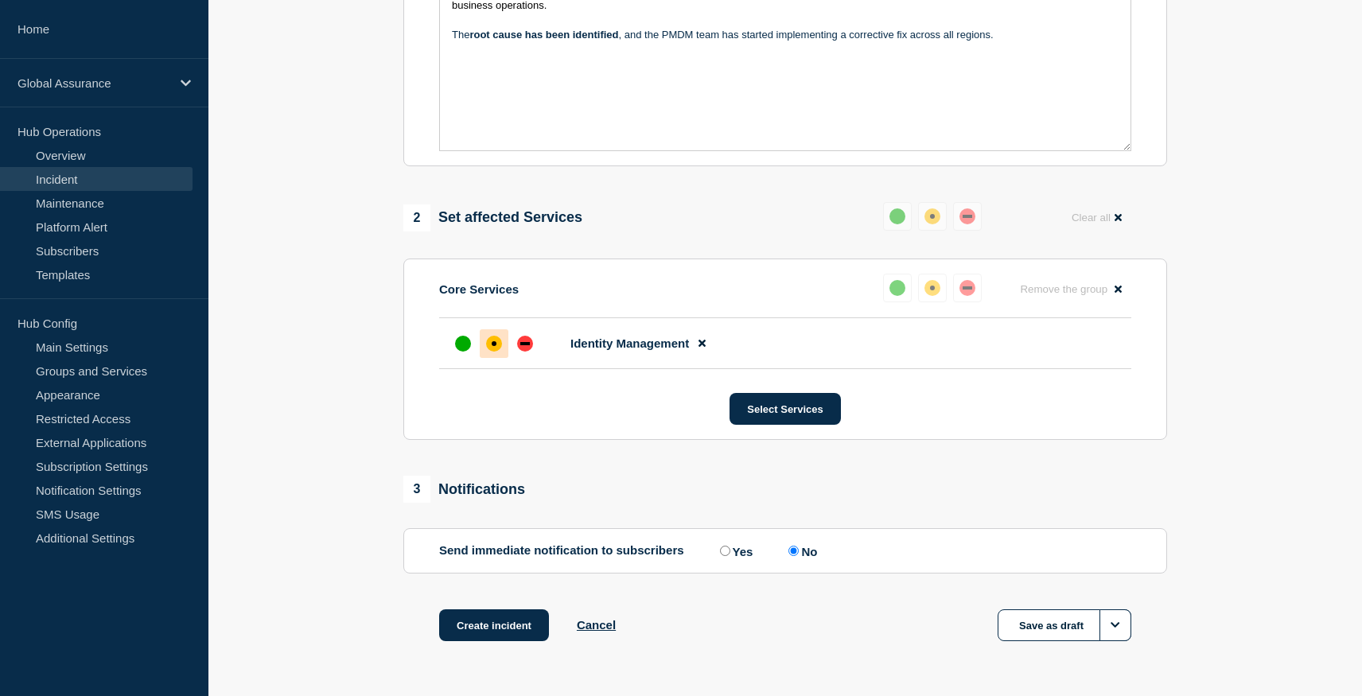
scroll to position [523, 0]
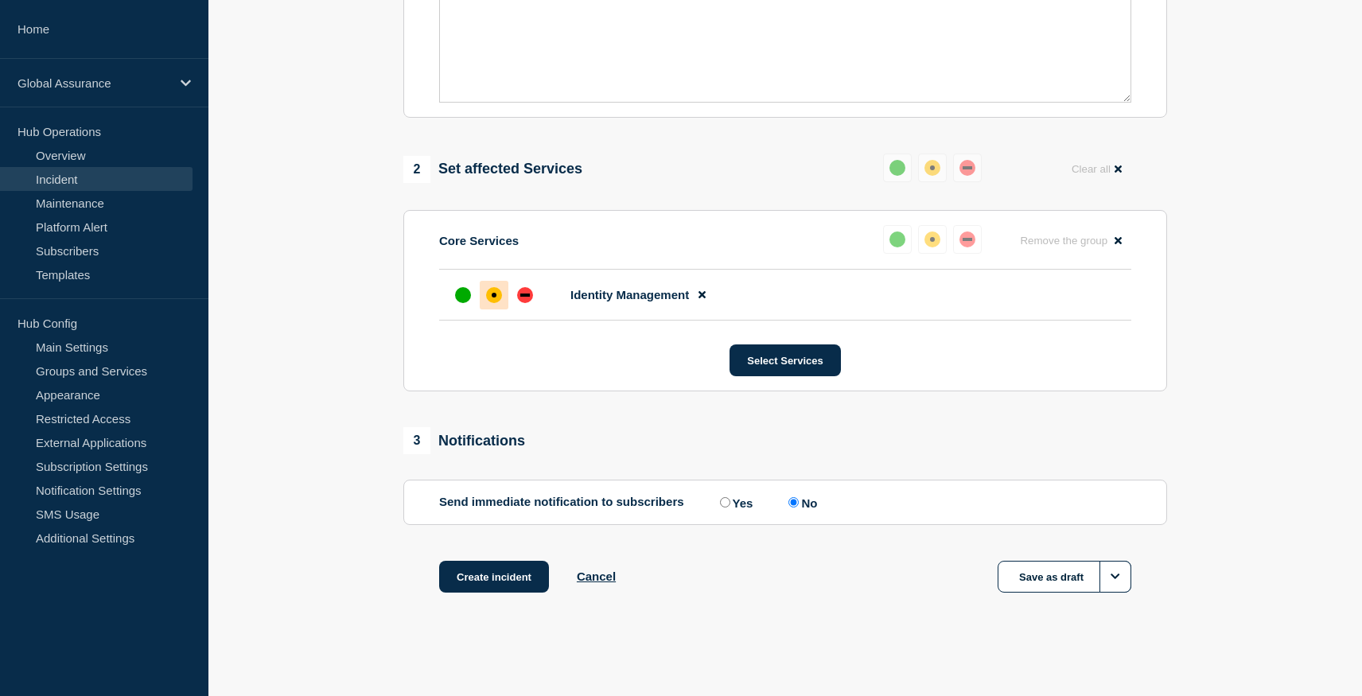
click at [487, 580] on button "Create incident" at bounding box center [494, 577] width 110 height 32
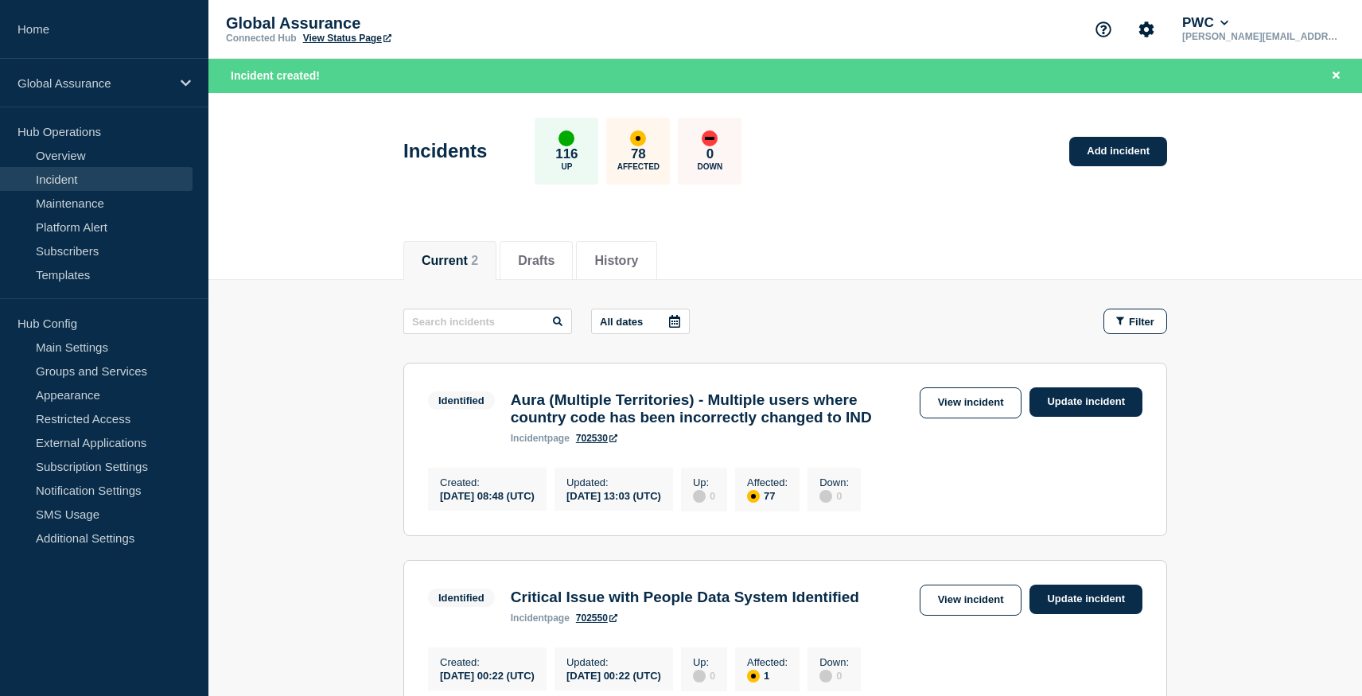
click at [329, 41] on link "View Status Page" at bounding box center [347, 38] width 88 height 11
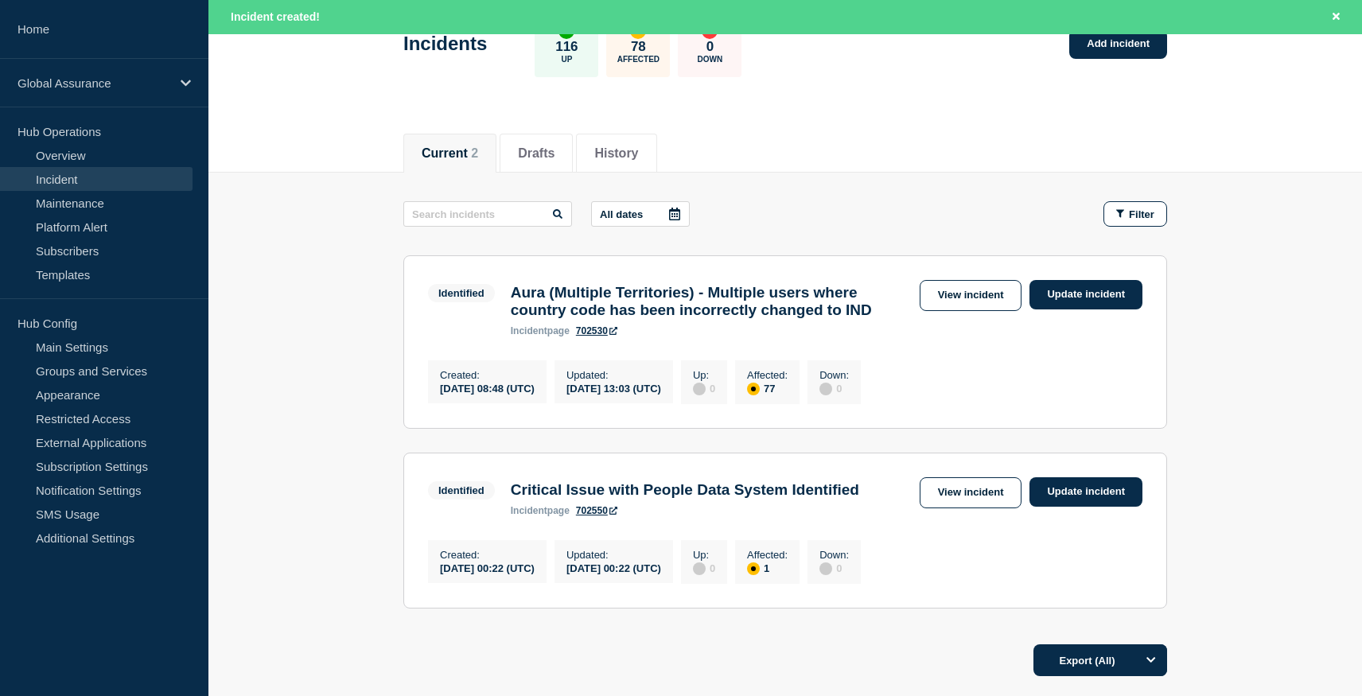
scroll to position [111, 0]
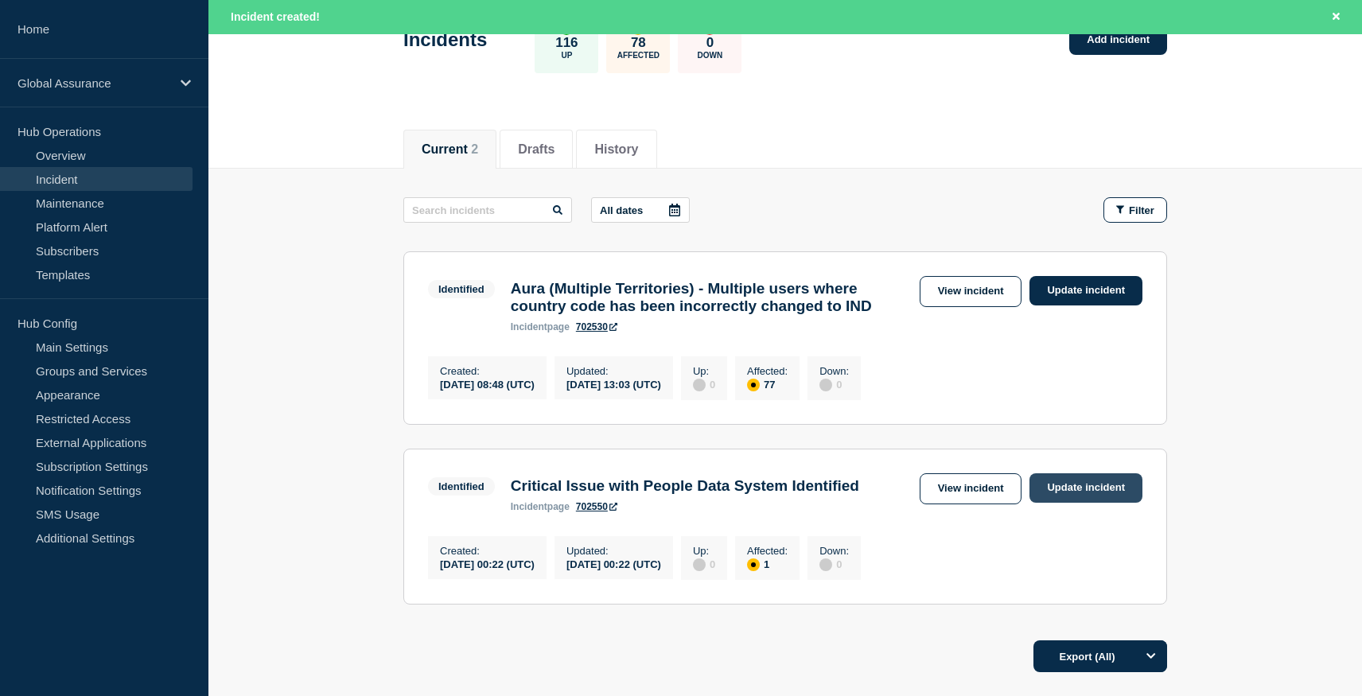
click at [1056, 503] on link "Update incident" at bounding box center [1086, 487] width 113 height 29
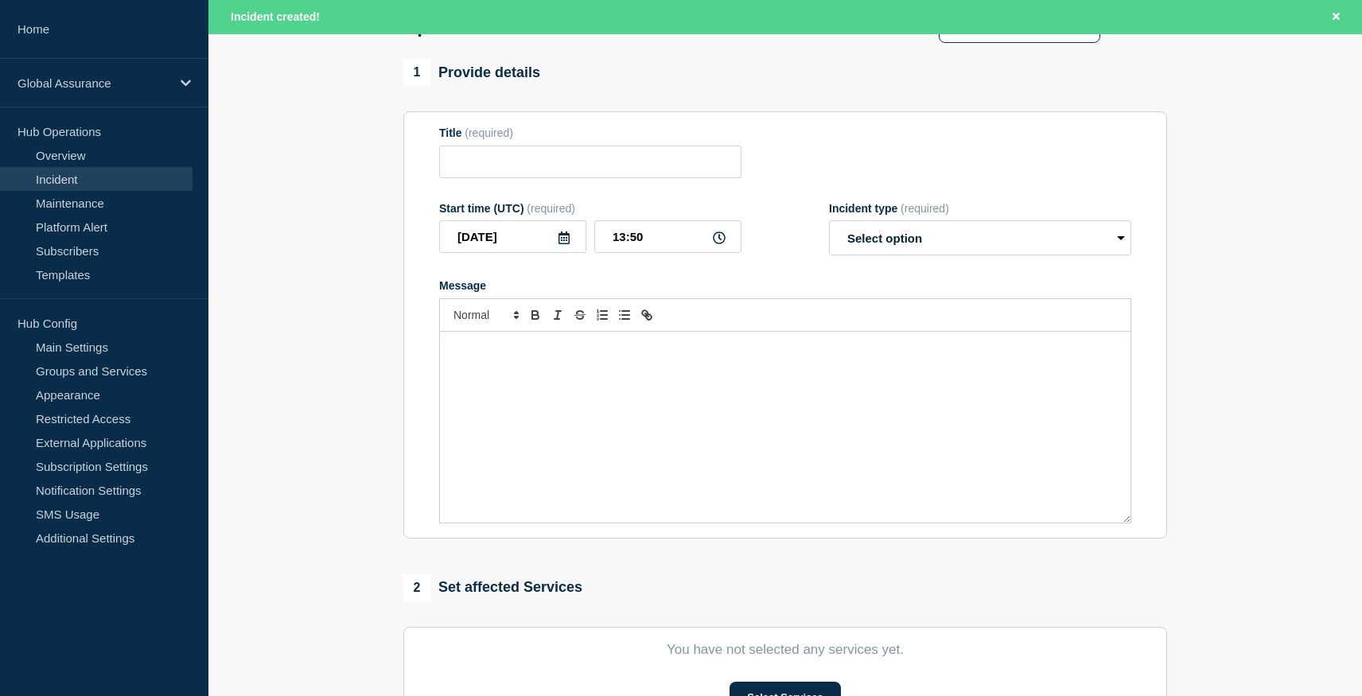
type input "Critical Issue with People Data System Identified"
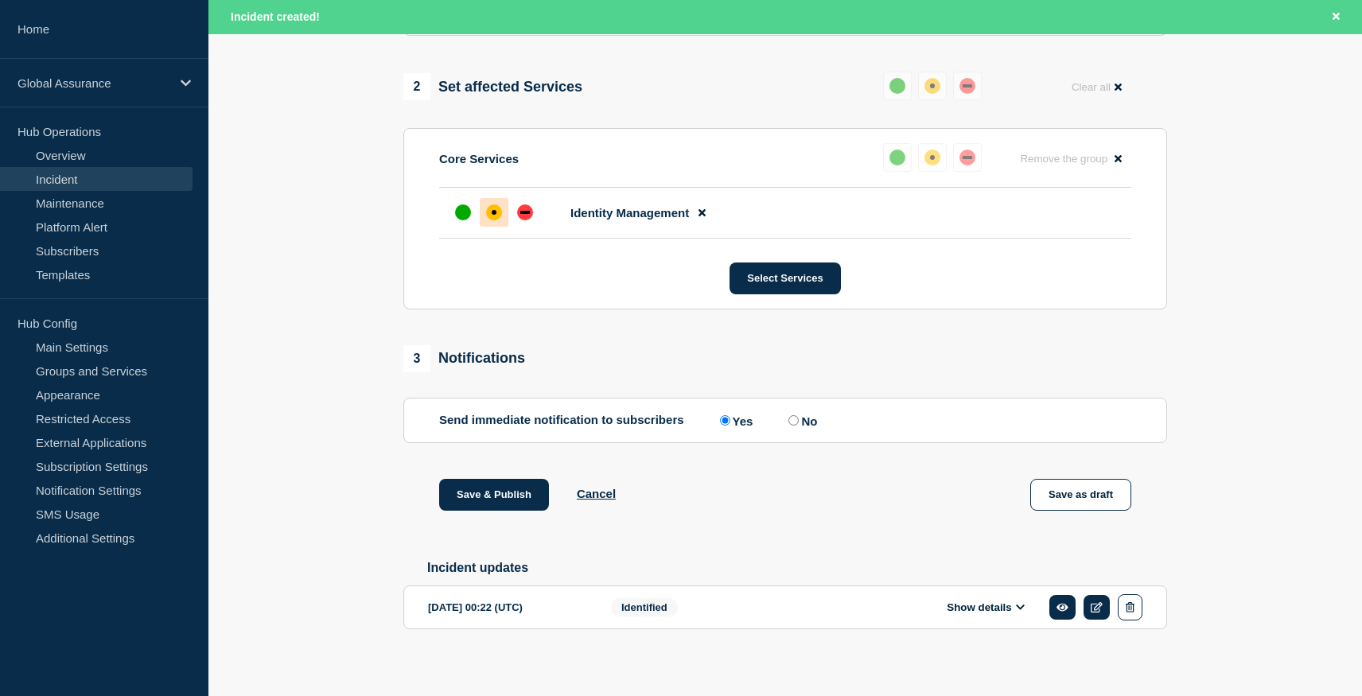
scroll to position [678, 0]
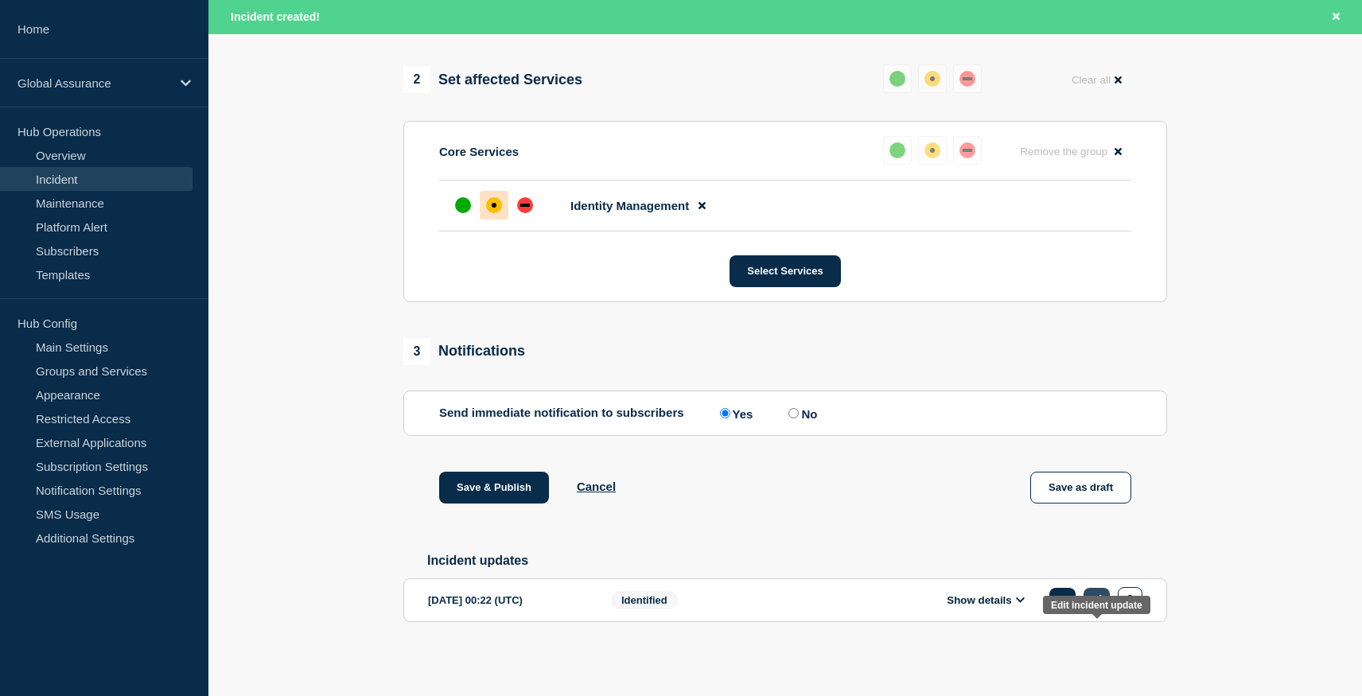
click at [1097, 602] on icon at bounding box center [1097, 600] width 12 height 10
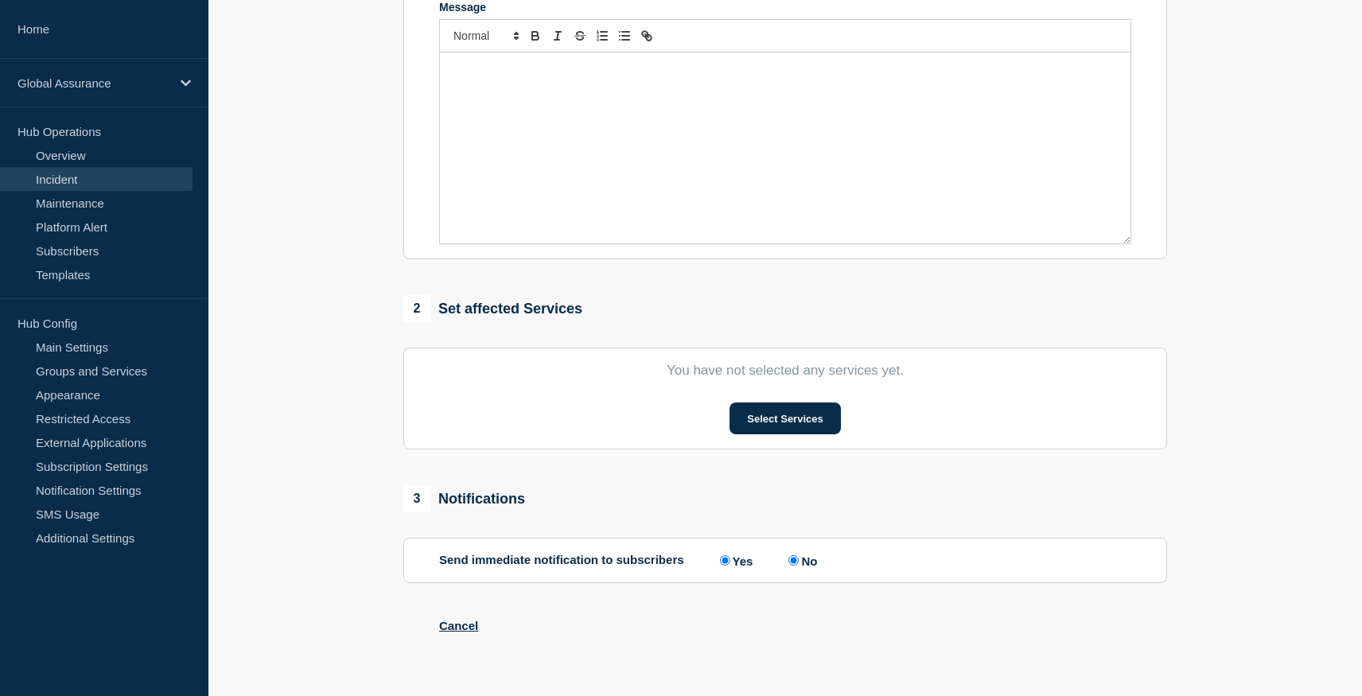
type input "Critical Issue with People Data System Identified"
type input "00:22"
select select "identified"
radio input "false"
radio input "true"
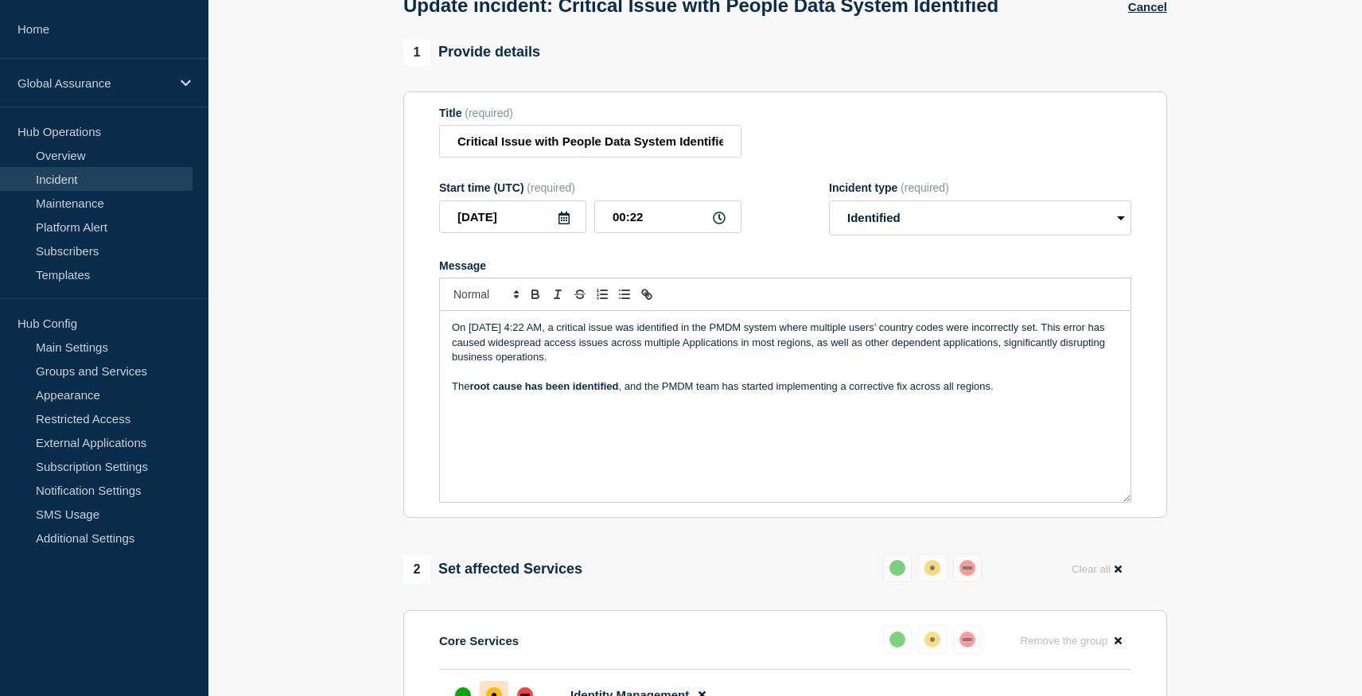
scroll to position [70, 0]
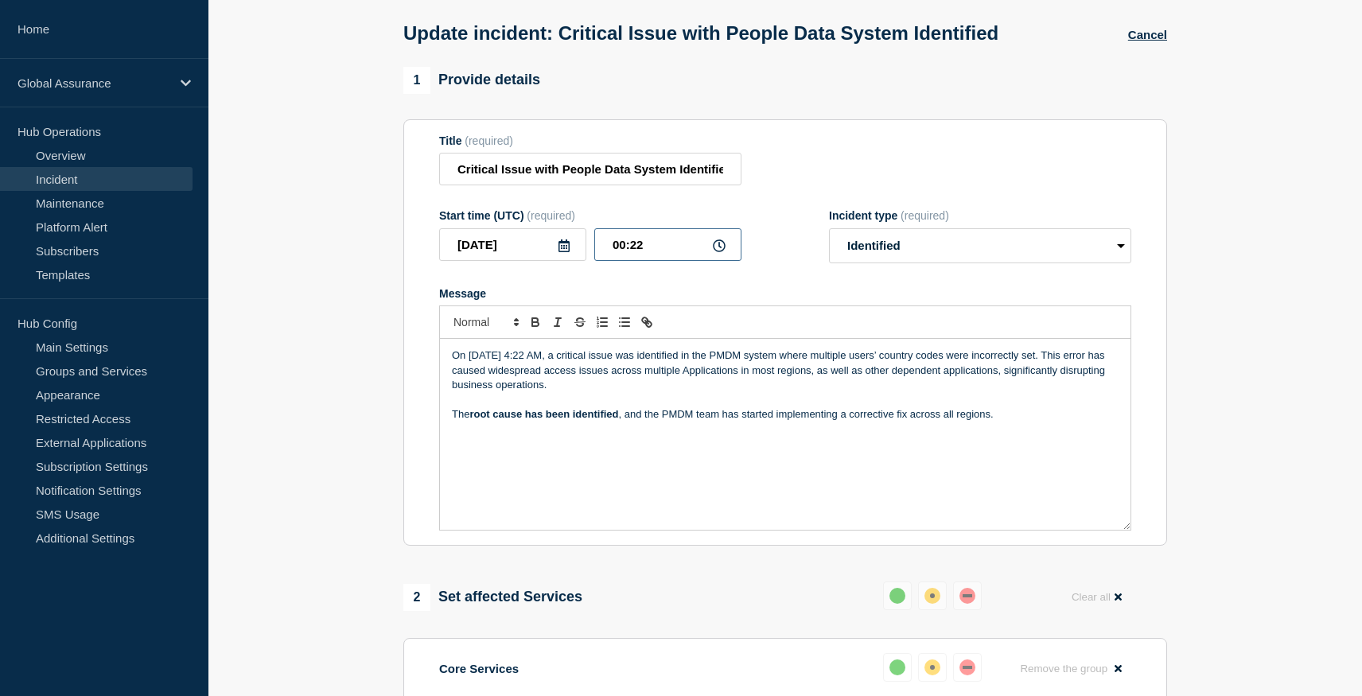
click at [619, 255] on input "00:22" at bounding box center [667, 244] width 147 height 33
type input "08:22"
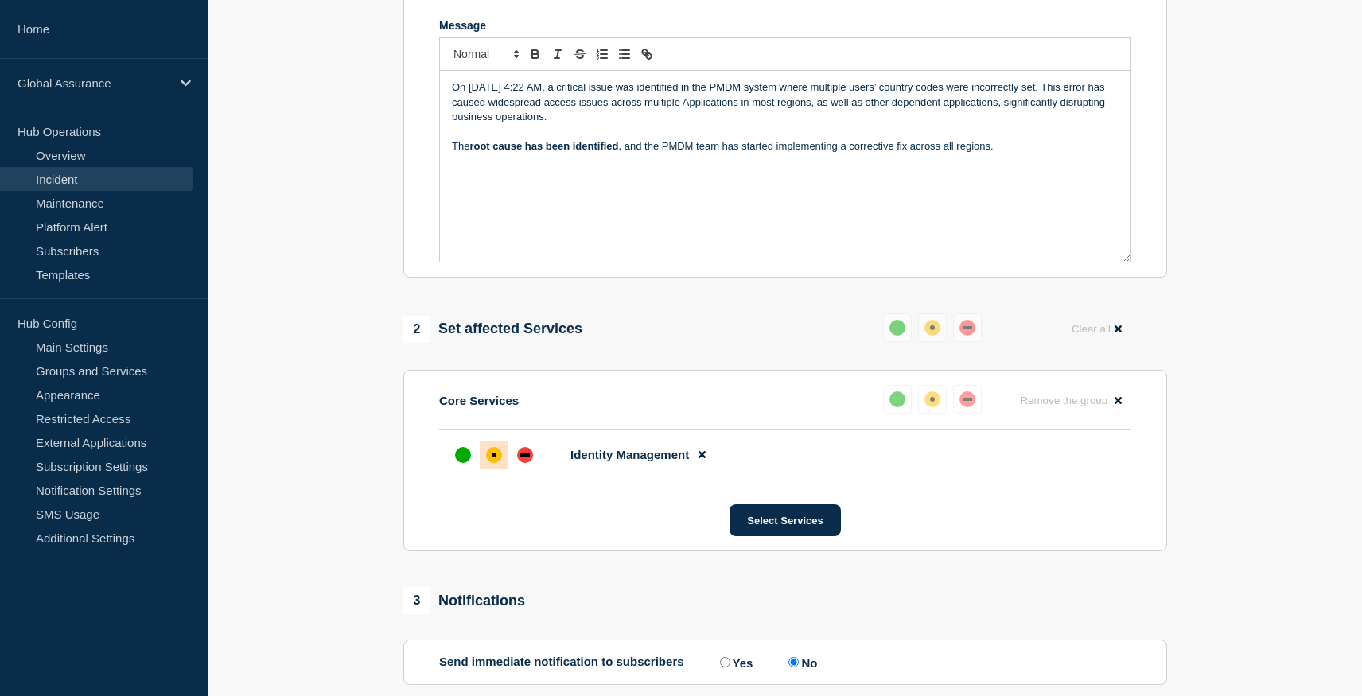
scroll to position [483, 0]
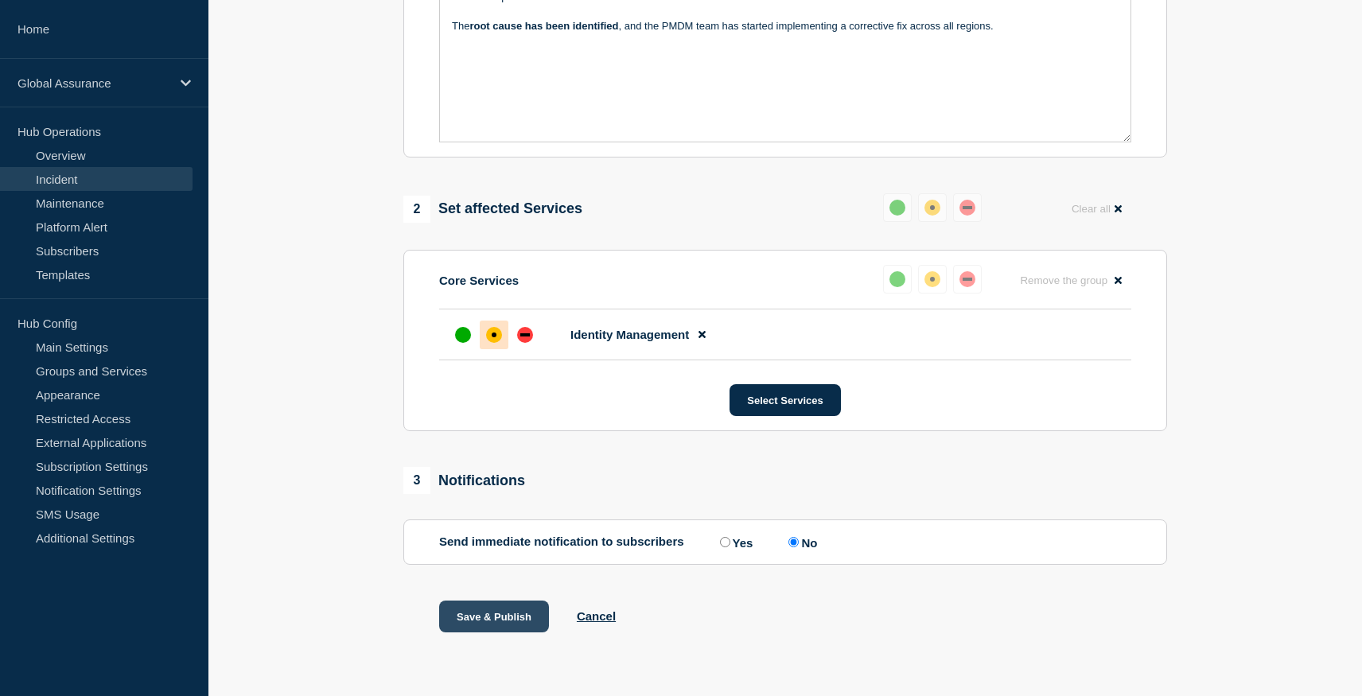
click at [482, 625] on button "Save & Publish" at bounding box center [494, 617] width 110 height 32
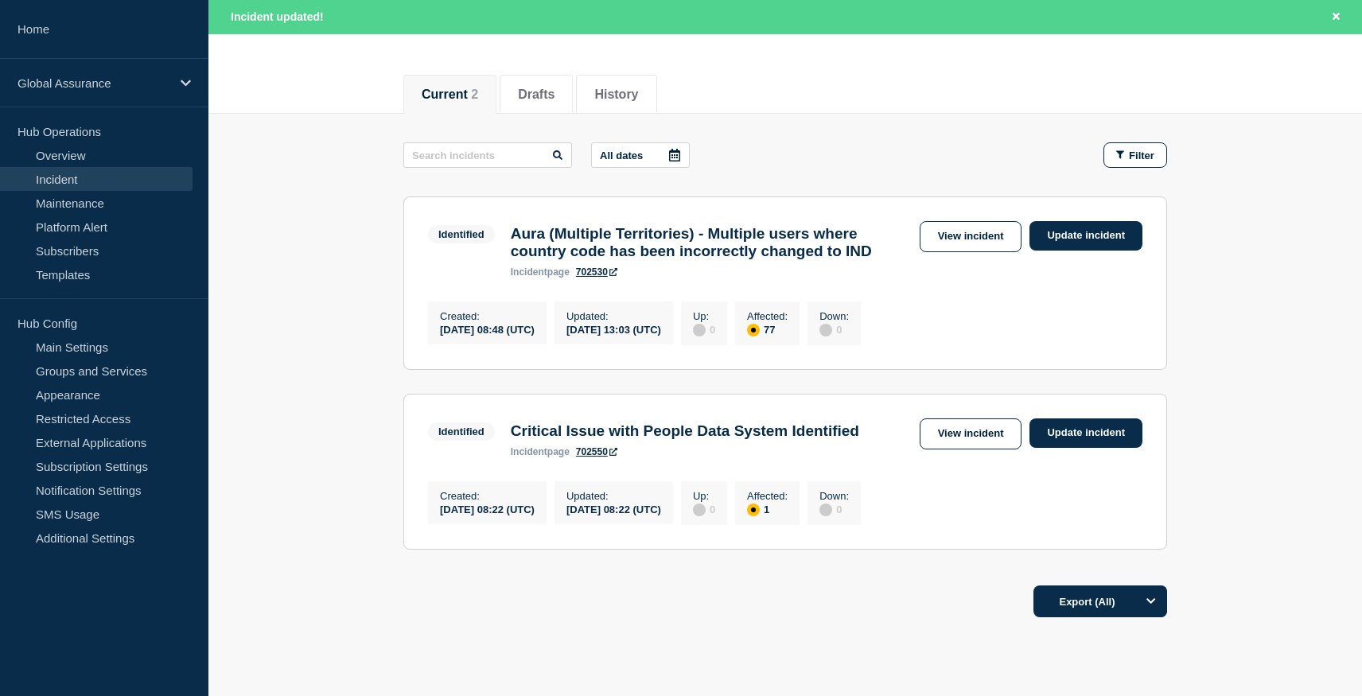
scroll to position [172, 0]
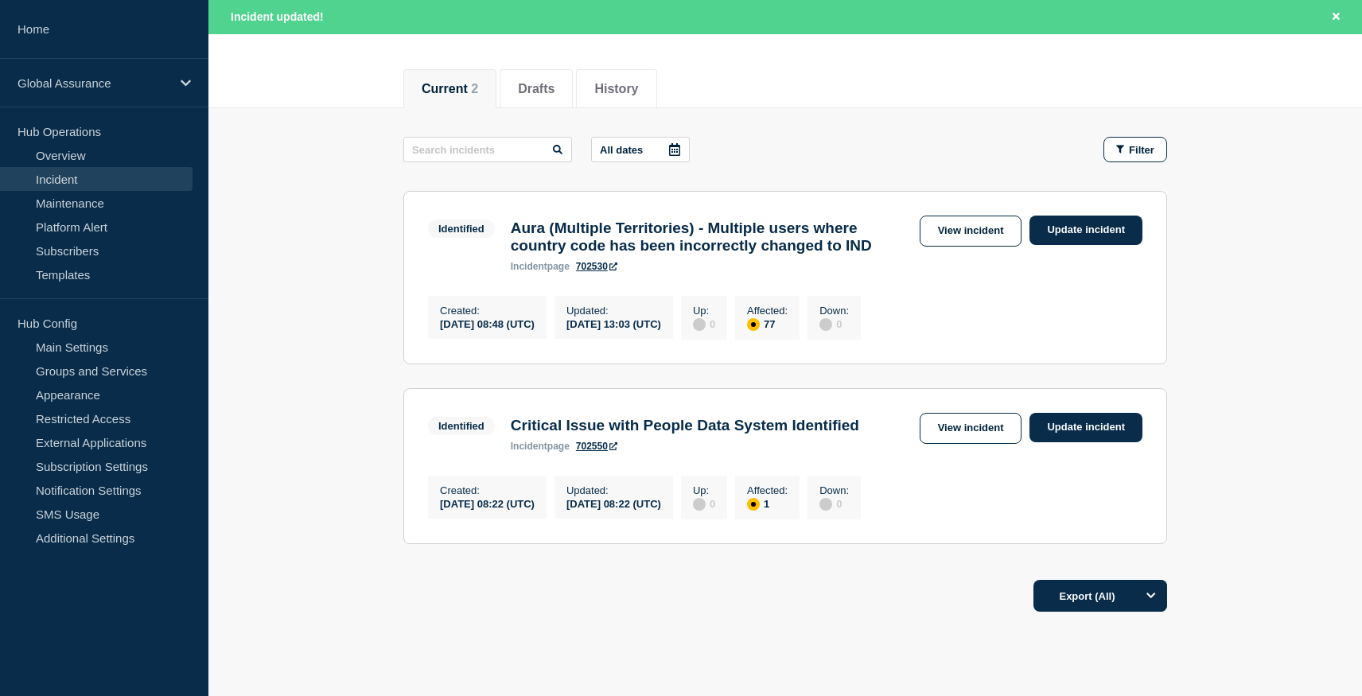
click at [113, 180] on link "Incident" at bounding box center [96, 179] width 193 height 24
